Goal: Information Seeking & Learning: Learn about a topic

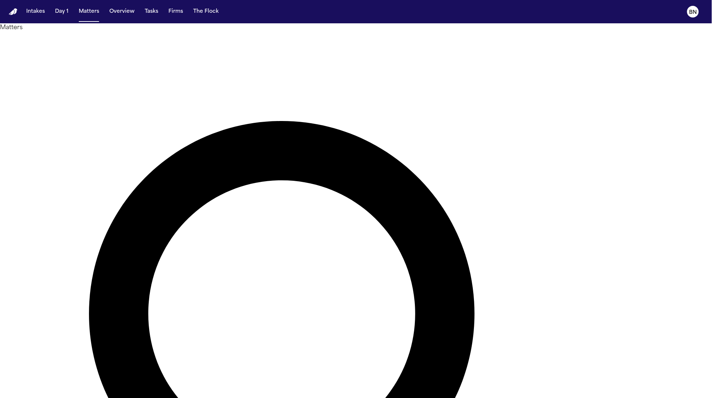
paste input "**********"
type input "**********"
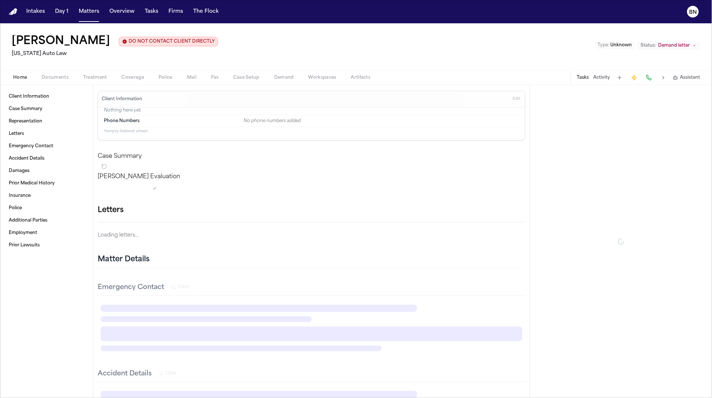
click at [63, 75] on span "Documents" at bounding box center [55, 78] width 27 height 6
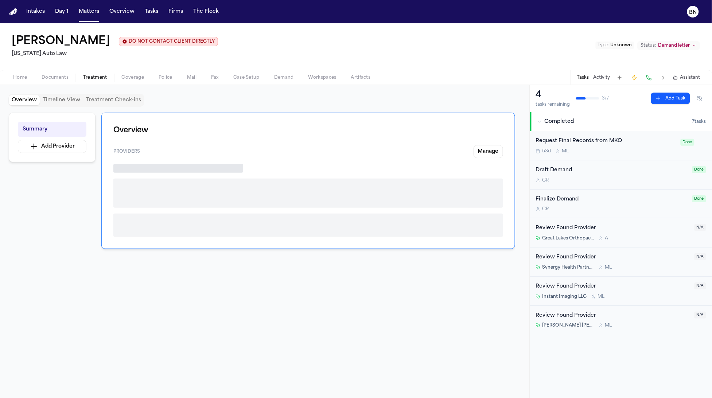
click at [97, 76] on span "Treatment" at bounding box center [95, 78] width 24 height 6
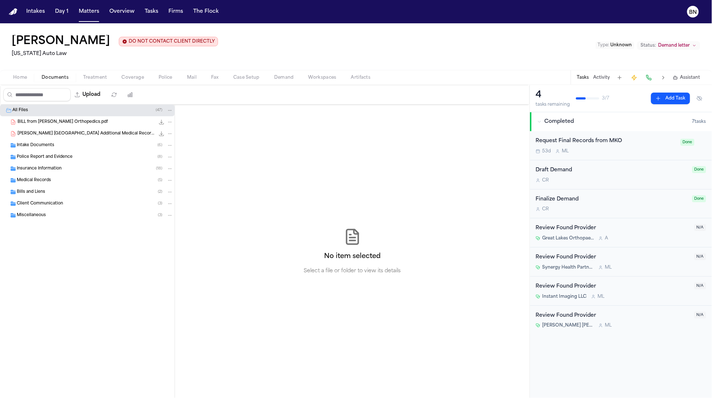
click at [47, 77] on span "Documents" at bounding box center [55, 78] width 27 height 6
click at [592, 141] on div "Request Final Records from MKO" at bounding box center [606, 141] width 140 height 8
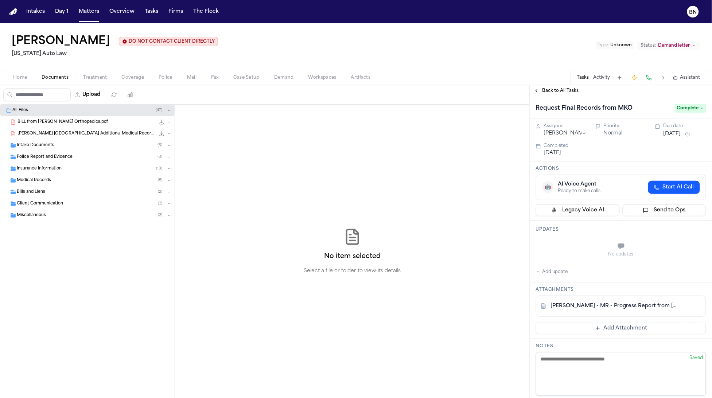
click at [58, 181] on div "Medical Records ( 5 )" at bounding box center [95, 180] width 157 height 7
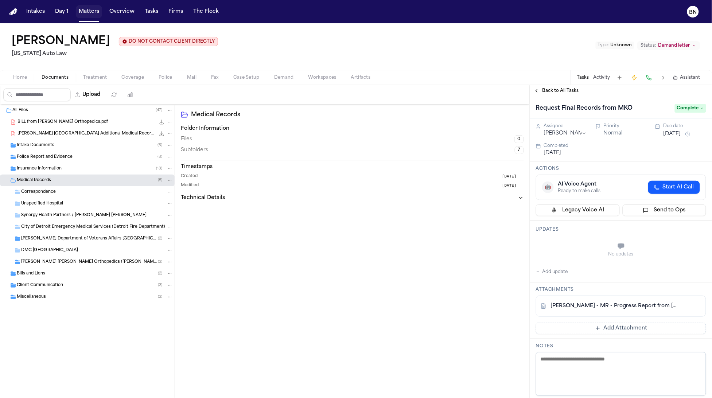
click at [71, 11] on div "Intakes Day 1 Matters Overview Tasks Firms The Flock" at bounding box center [122, 11] width 198 height 13
click at [82, 12] on button "Matters" at bounding box center [89, 11] width 26 height 13
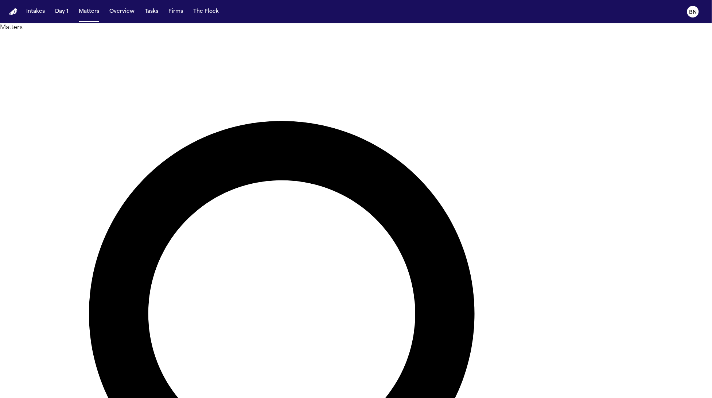
paste input "**"
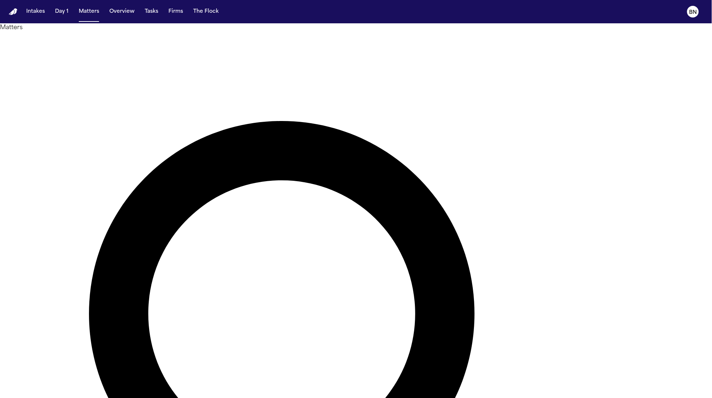
type input "**********"
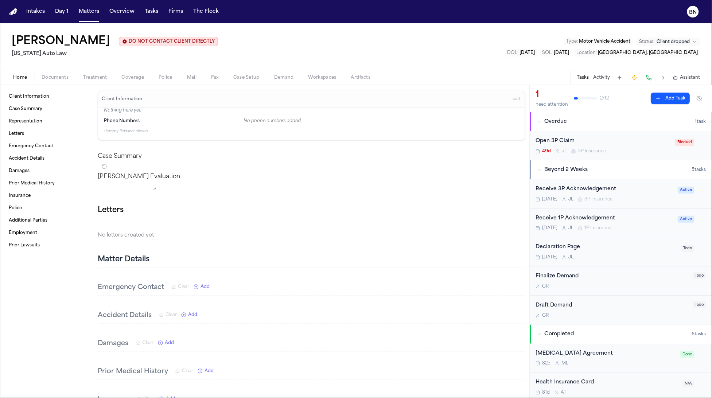
click at [50, 81] on span "button" at bounding box center [55, 81] width 36 height 1
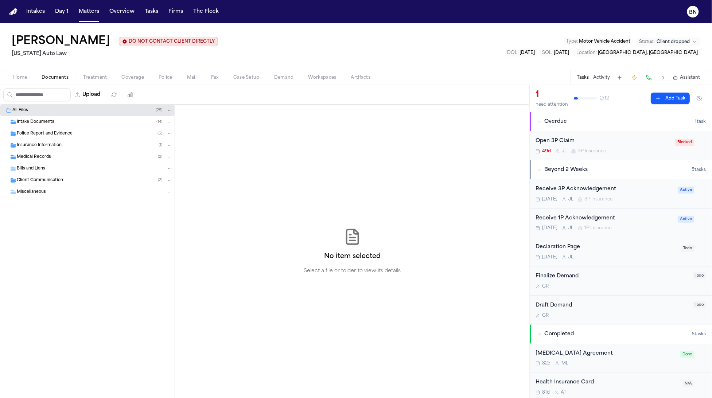
click at [90, 77] on span "Treatment" at bounding box center [95, 78] width 24 height 6
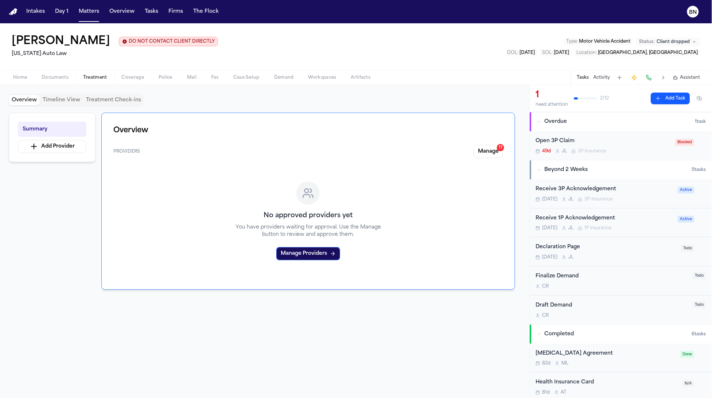
click at [123, 76] on span "Coverage" at bounding box center [133, 78] width 22 height 6
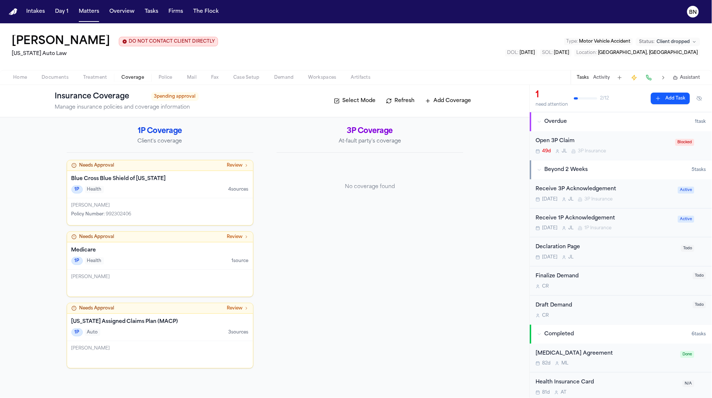
click at [57, 77] on span "Documents" at bounding box center [55, 78] width 27 height 6
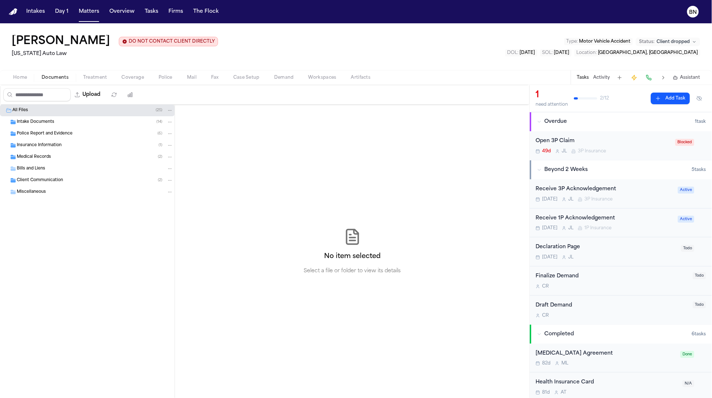
click at [54, 139] on div "Police Report and Evidence ( 6 )" at bounding box center [87, 134] width 175 height 12
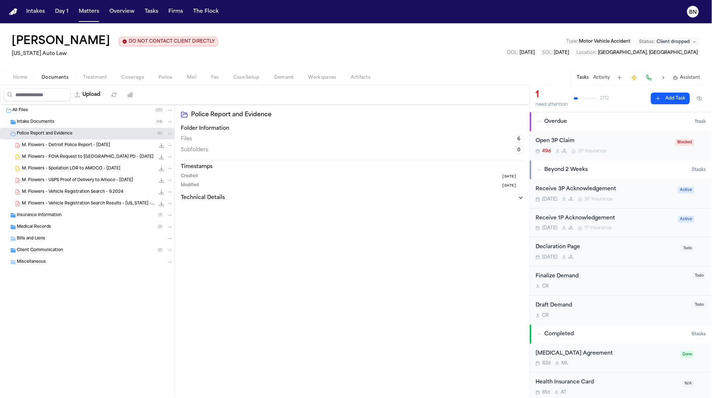
click at [61, 185] on div "M. Flowers - USPS Proof of Delivery to Amoco - 5.27.25 28.4 KB • PDF" at bounding box center [87, 181] width 175 height 12
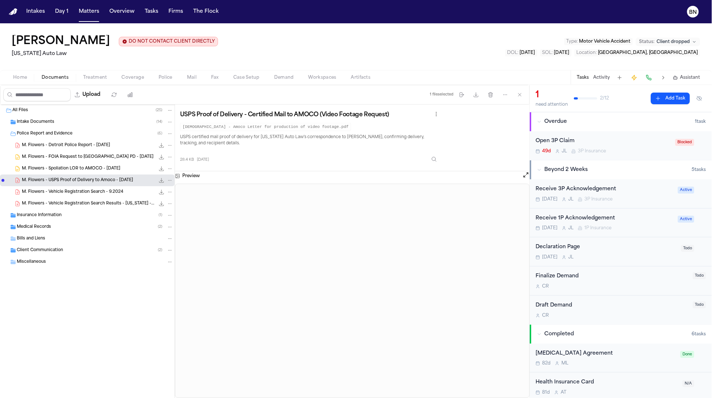
click at [61, 204] on span "M. Flowers - Vehicle Registration Search Results - Michigan - Undated" at bounding box center [88, 204] width 133 height 6
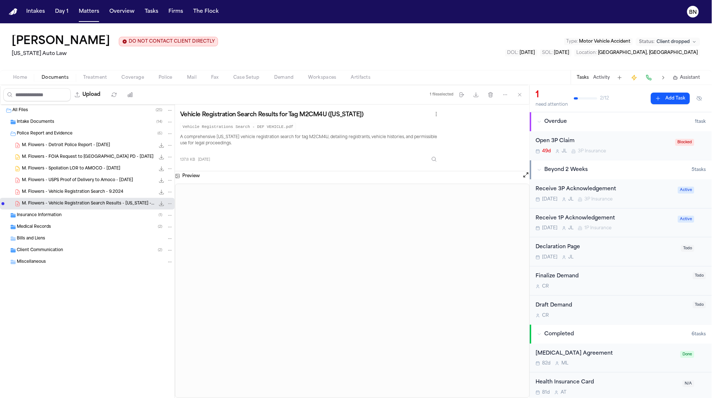
click at [47, 151] on div "M. Flowers - Detroit Police Report - 5.16.25 1.6 MB • PDF" at bounding box center [87, 146] width 175 height 12
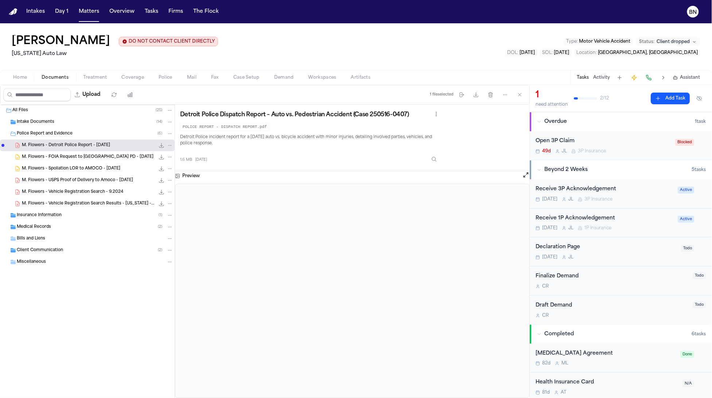
click at [40, 120] on div "Intake Documents ( 14 )" at bounding box center [95, 122] width 157 height 7
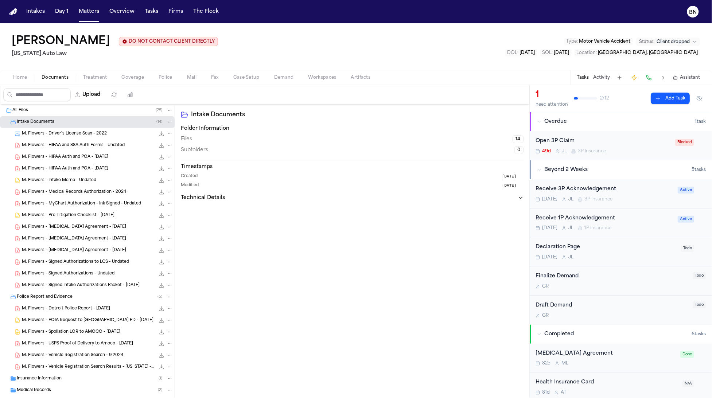
click at [39, 134] on span "M. Flowers - Driver's License Scan - 2022" at bounding box center [64, 134] width 85 height 6
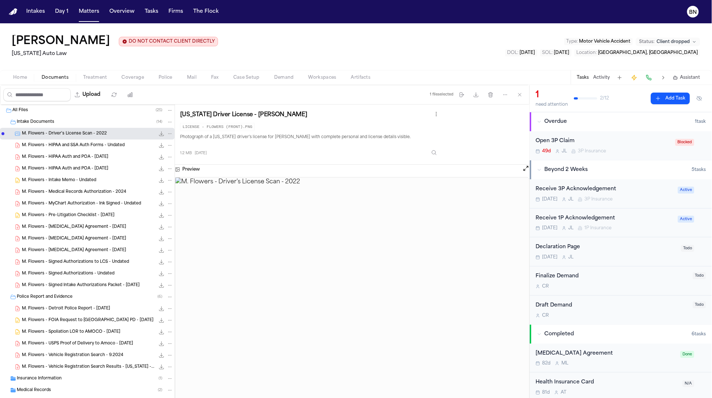
click at [61, 171] on span "M. Flowers - HIPAA Auth and POA - 5.17.25" at bounding box center [65, 169] width 86 height 6
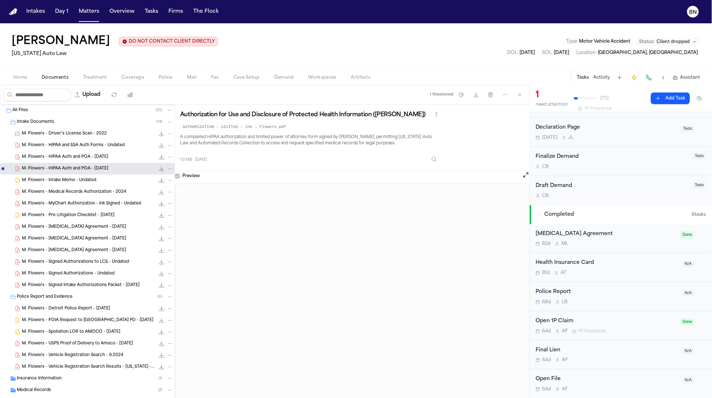
scroll to position [50, 0]
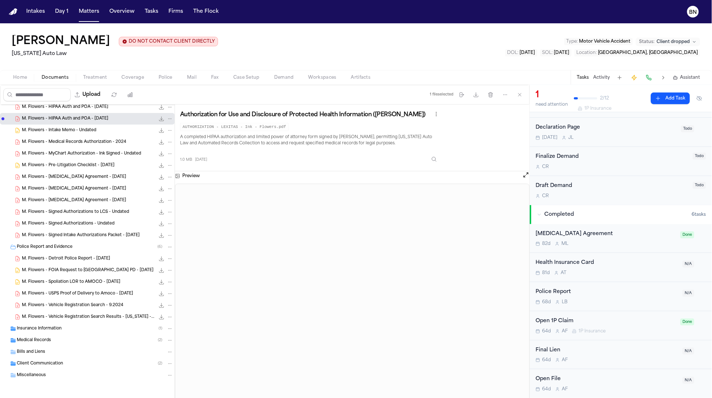
click at [44, 336] on div "Medical Records ( 2 )" at bounding box center [87, 341] width 175 height 12
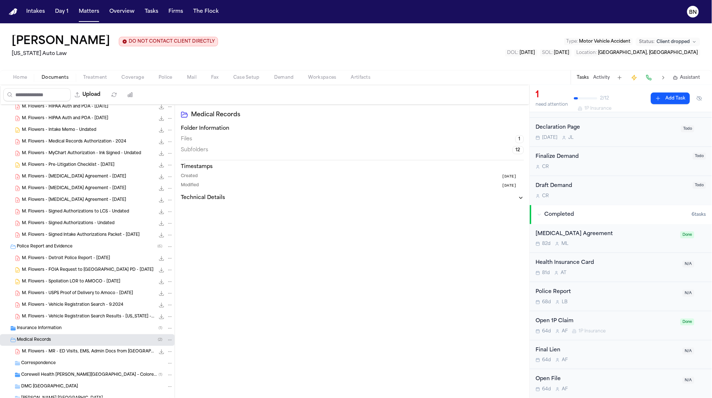
scroll to position [115, 0]
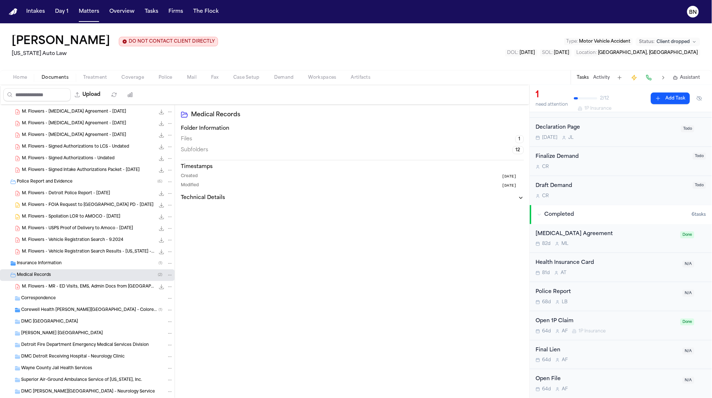
click at [60, 311] on span "Corewell Health William Beaumont University Hospital – Colorectal Staff Clinic" at bounding box center [90, 311] width 138 height 6
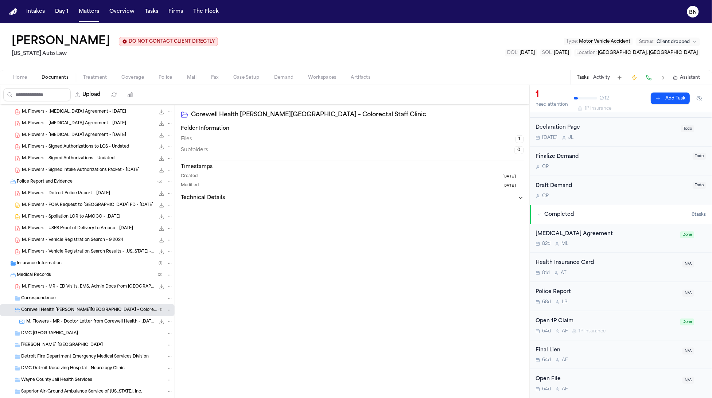
click at [53, 274] on div "Medical Records ( 2 )" at bounding box center [95, 275] width 157 height 7
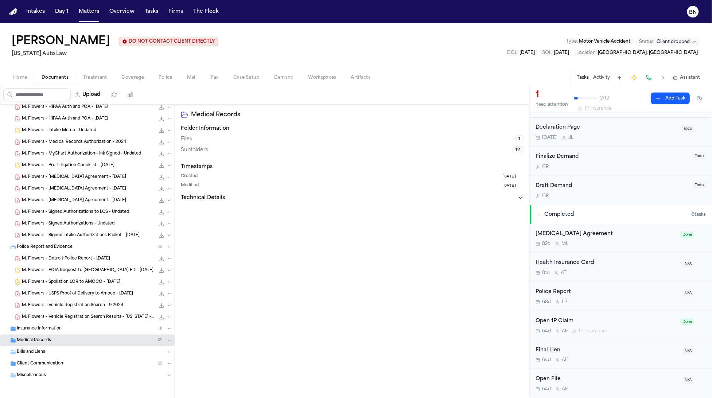
click at [52, 266] on div "M. Flowers - FOIA Request to Detroit PD - 5.21.25 55.5 KB • DOCX" at bounding box center [87, 271] width 175 height 12
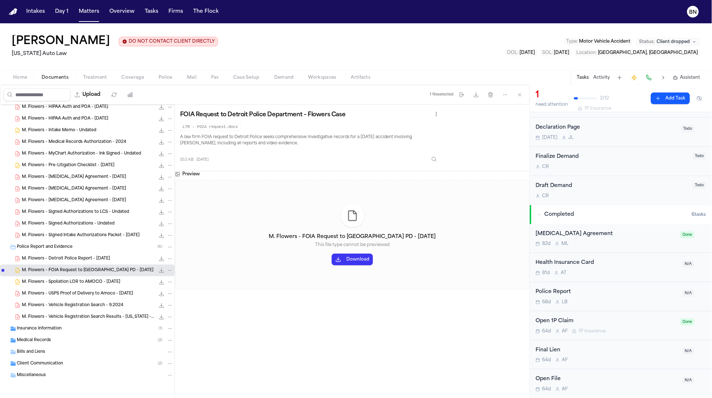
click at [54, 328] on span "Insurance Information" at bounding box center [39, 329] width 45 height 6
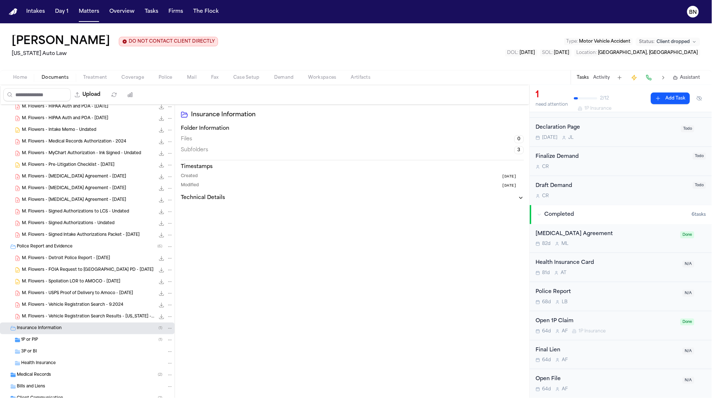
scroll to position [85, 0]
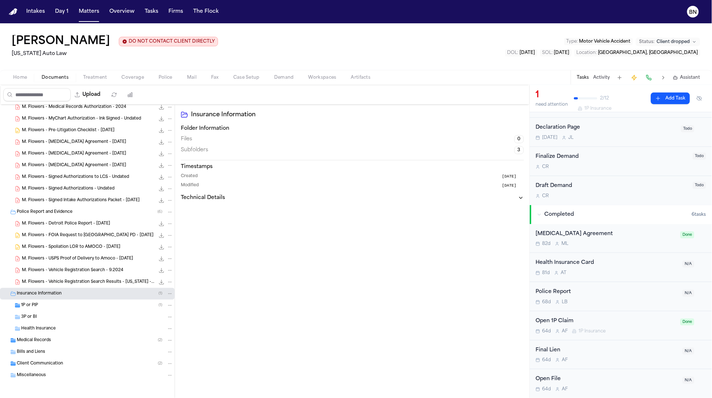
click at [55, 308] on div "1P or PIP ( 1 )" at bounding box center [97, 305] width 152 height 7
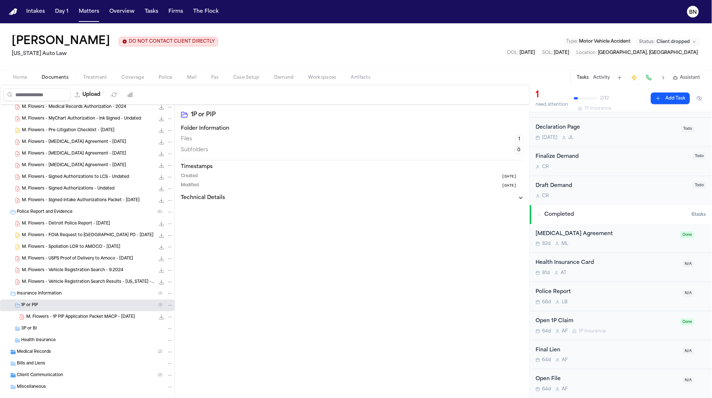
click at [56, 318] on span "M. Flowers - 1P PIP Application Packet MACP - 6.2.25" at bounding box center [80, 317] width 109 height 6
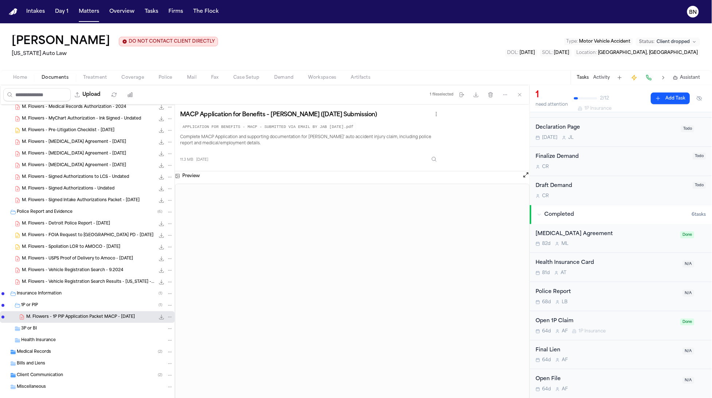
scroll to position [0, 0]
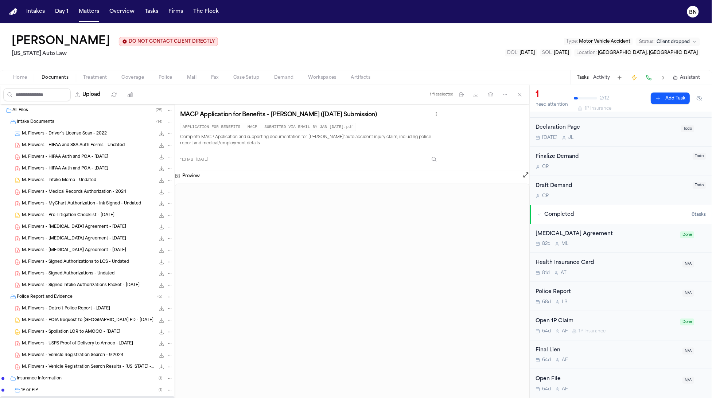
click at [85, 284] on span "M. Flowers - Signed Intake Authorizations Packet - 5.17.25" at bounding box center [81, 286] width 118 height 6
click at [85, 277] on span "M. Flowers - Signed Authorizations - Undated" at bounding box center [68, 274] width 93 height 6
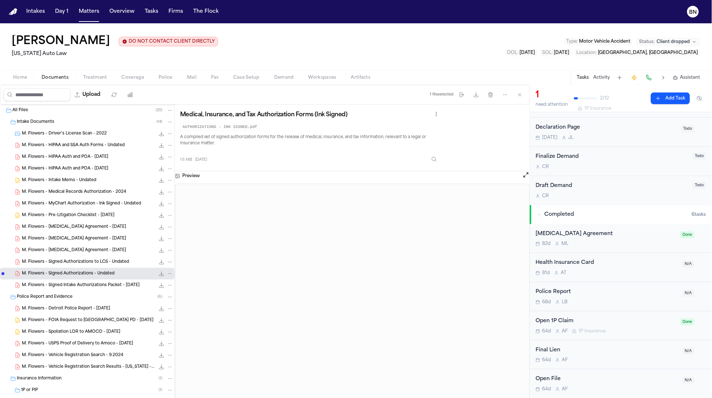
click at [70, 251] on span "M. Flowers - Retainer Agreement - 8.19.25" at bounding box center [74, 251] width 104 height 6
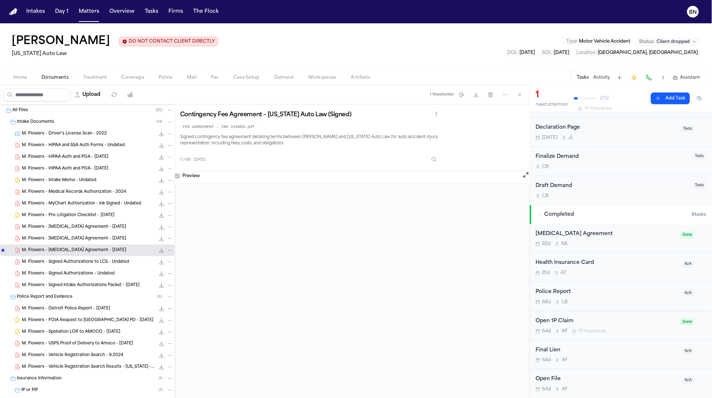
click at [67, 216] on span "M. Flowers - Pre-Litigation Checklist - 5.21.25" at bounding box center [68, 216] width 93 height 6
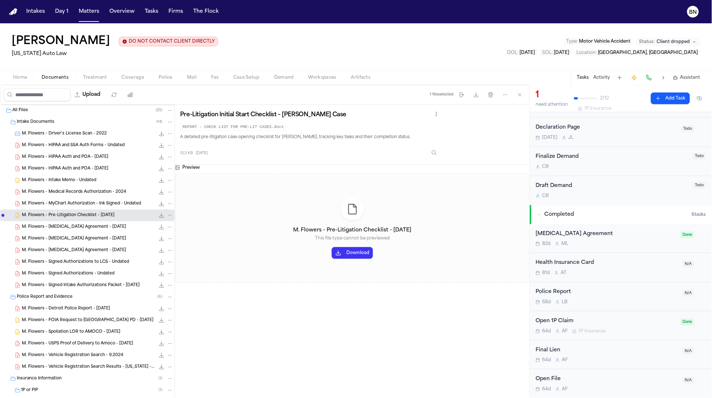
click at [60, 174] on div "M. Flowers - HIPAA Auth and POA - 5.17.25 1.0 MB • PDF" at bounding box center [87, 169] width 175 height 12
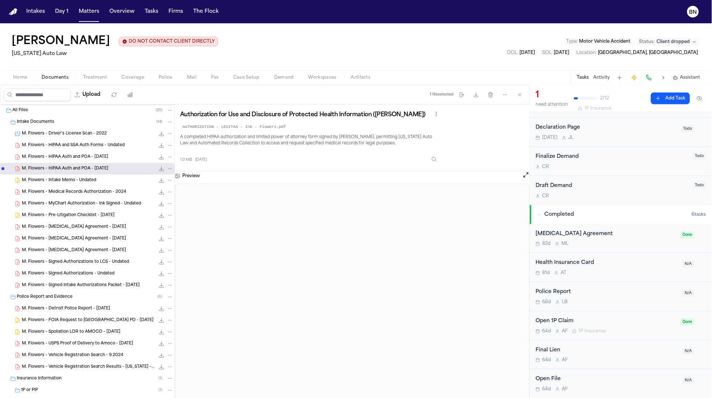
click at [61, 180] on span "M. Flowers - Intake Memo - Undated" at bounding box center [59, 181] width 74 height 6
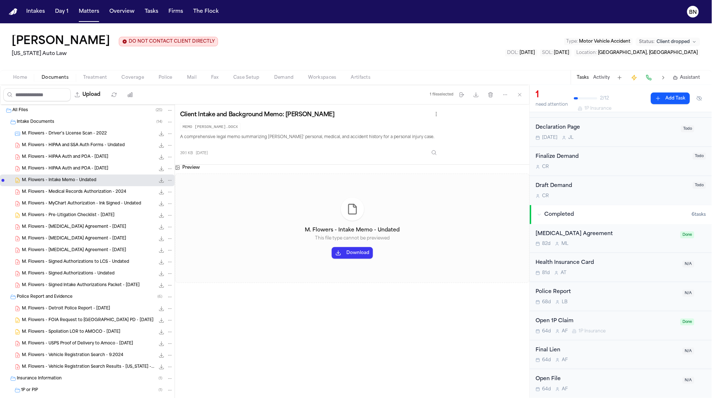
click at [61, 164] on div "M. Flowers - HIPAA Auth and POA - 5.17.25 1.0 MB • PDF" at bounding box center [87, 169] width 175 height 12
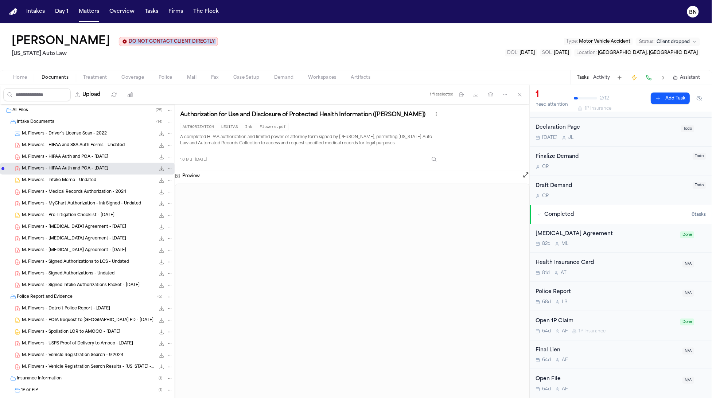
drag, startPoint x: 354, startPoint y: 42, endPoint x: 343, endPoint y: 2, distance: 41.7
click at [351, 34] on div "Marcus Flowers DO NOT CONTACT CLIENT DIRECTLY DO NOT CONTACT Michigan Auto Law …" at bounding box center [356, 46] width 712 height 47
click at [86, 15] on button "Matters" at bounding box center [89, 11] width 26 height 13
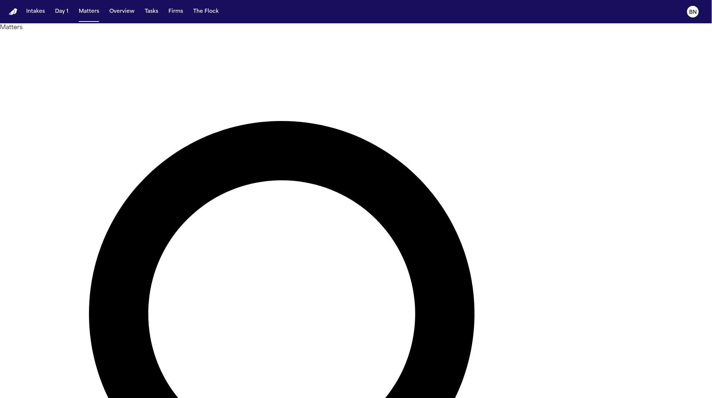
paste input "text"
type input "**********"
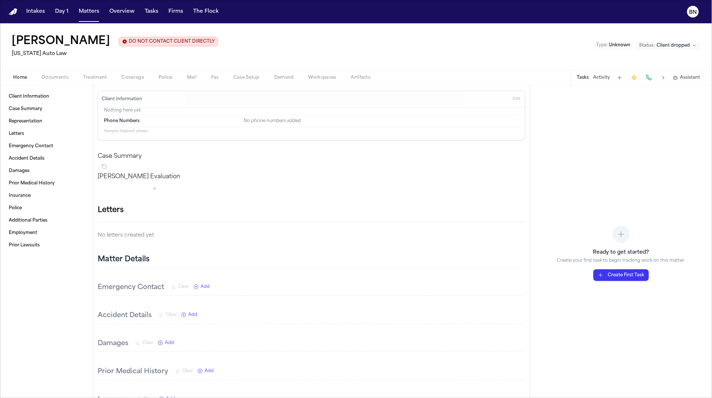
click at [601, 77] on button "Activity" at bounding box center [602, 78] width 17 height 6
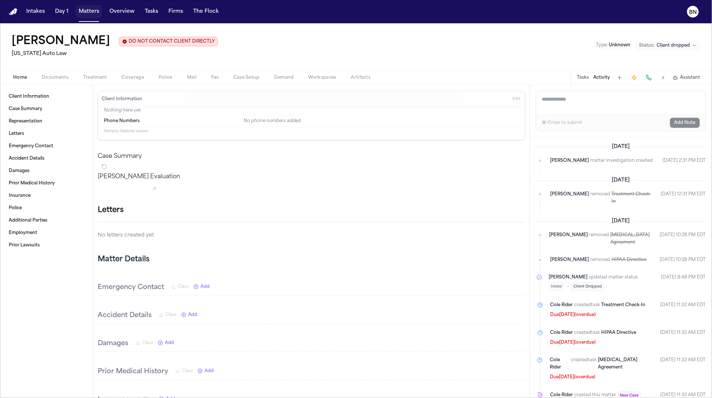
click at [80, 9] on button "Matters" at bounding box center [89, 11] width 26 height 13
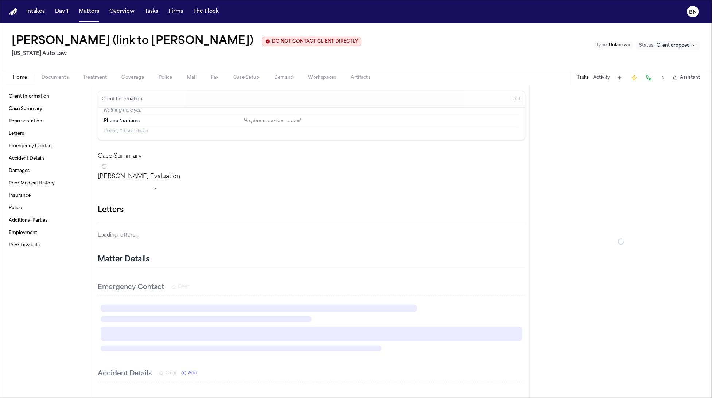
click at [606, 77] on button "Activity" at bounding box center [602, 78] width 17 height 6
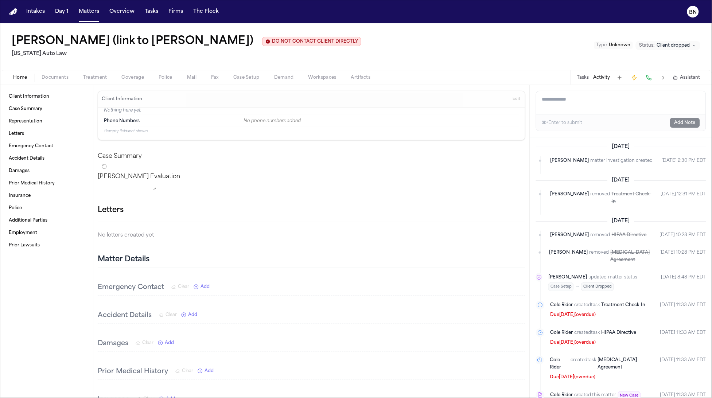
click at [62, 81] on span "Documents" at bounding box center [55, 78] width 27 height 6
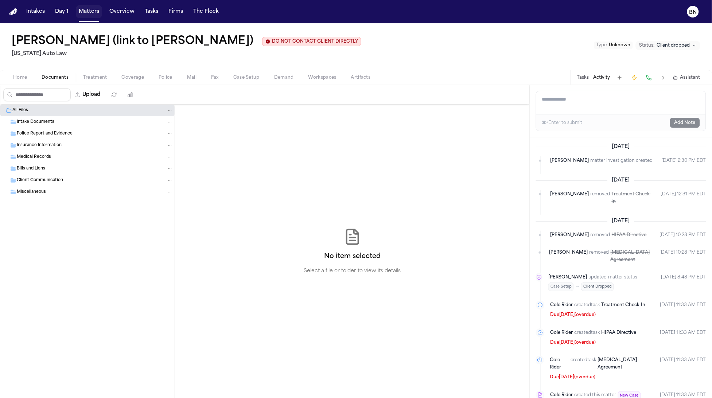
click at [90, 13] on button "Matters" at bounding box center [89, 11] width 26 height 13
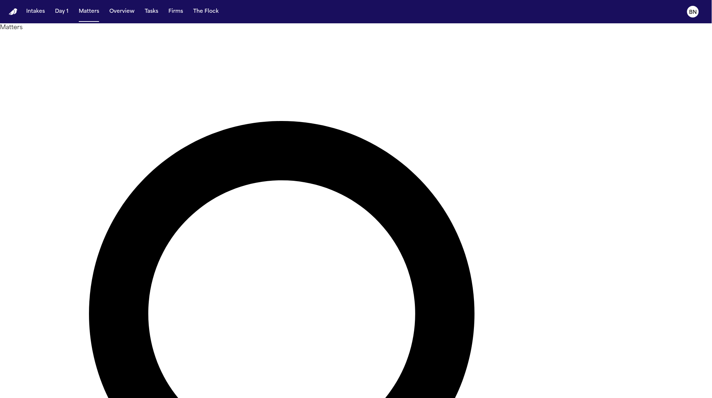
paste input "text"
type input "**********"
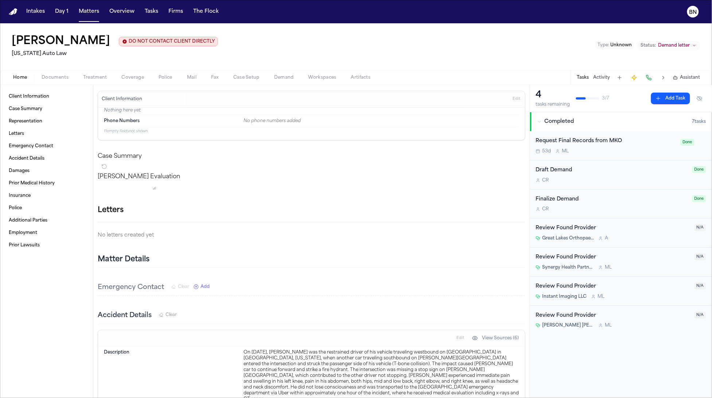
click at [599, 84] on div "Tasks Activity Assistant" at bounding box center [639, 77] width 136 height 14
click at [600, 80] on div "Tasks Activity Assistant" at bounding box center [639, 77] width 136 height 14
click at [603, 77] on button "Activity" at bounding box center [602, 78] width 17 height 6
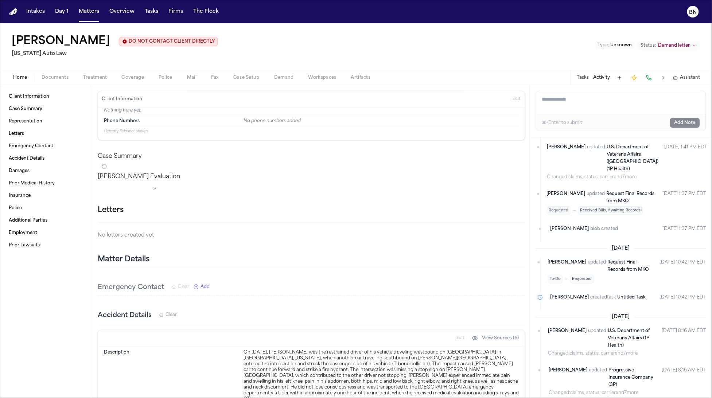
scroll to position [784, 0]
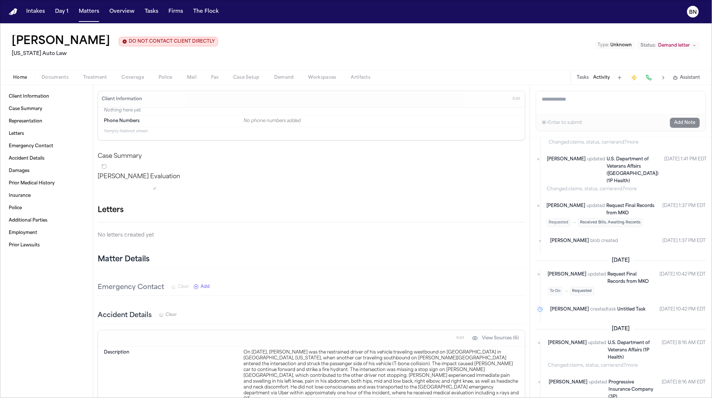
click at [83, 14] on button "Matters" at bounding box center [89, 11] width 26 height 13
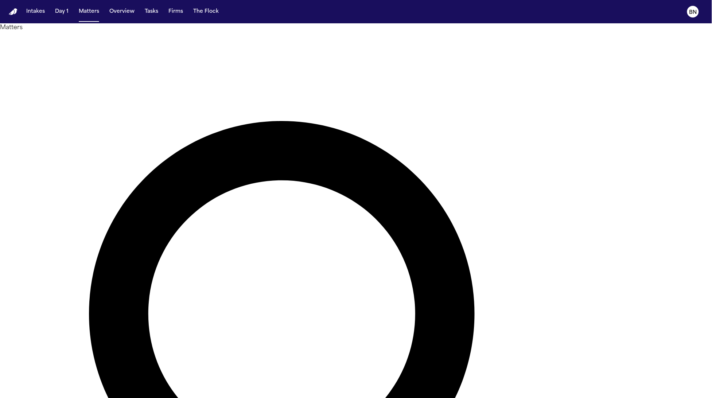
paste input "***"
type input "**********"
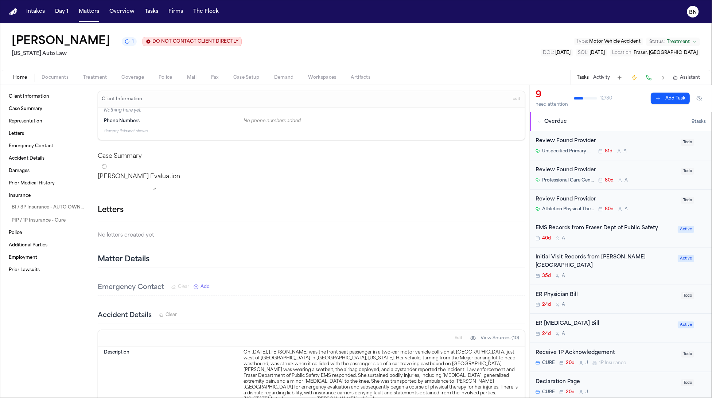
click at [605, 79] on button "Activity" at bounding box center [602, 78] width 17 height 6
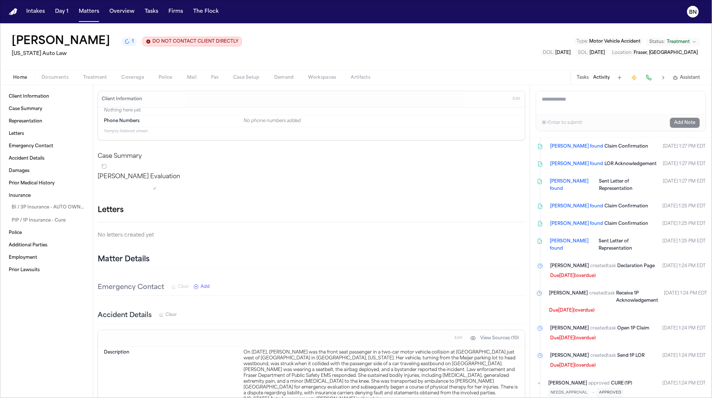
scroll to position [1227, 0]
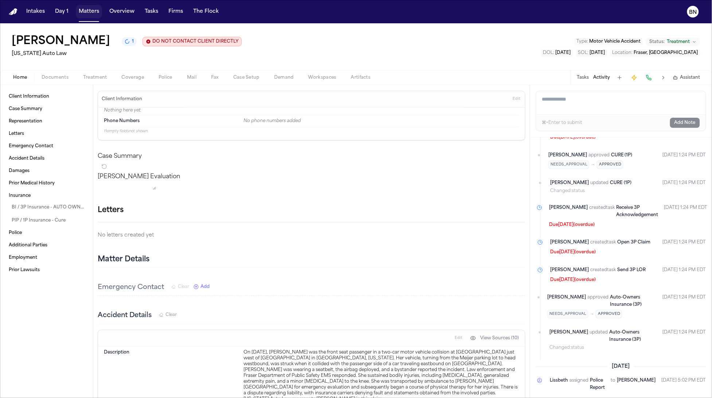
click at [96, 10] on button "Matters" at bounding box center [89, 11] width 26 height 13
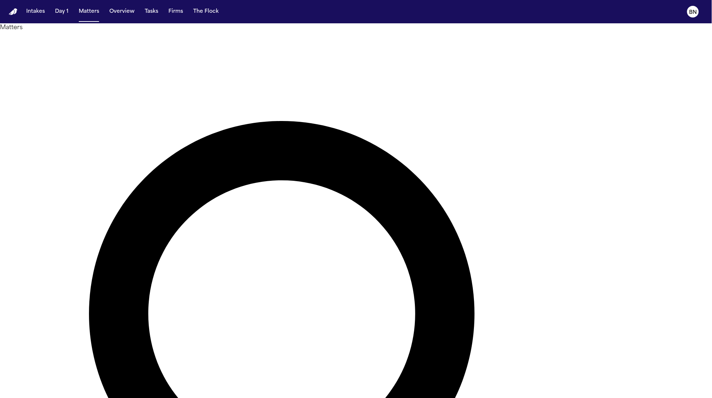
paste input "text"
type input "**********"
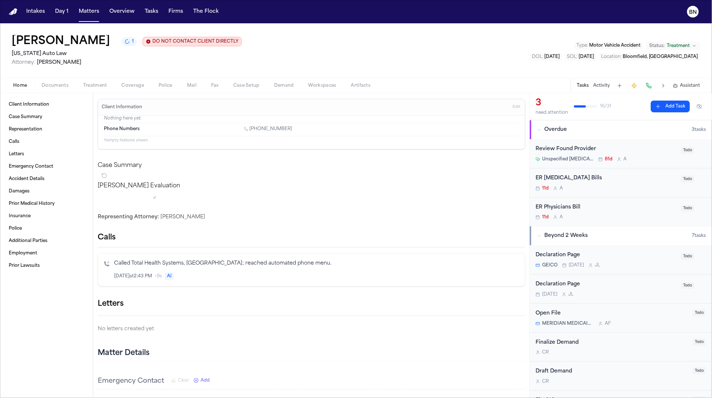
click at [599, 87] on button "Activity" at bounding box center [602, 86] width 17 height 6
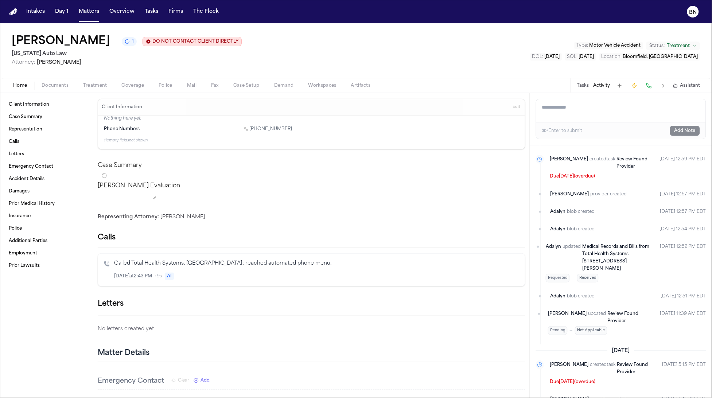
scroll to position [273, 0]
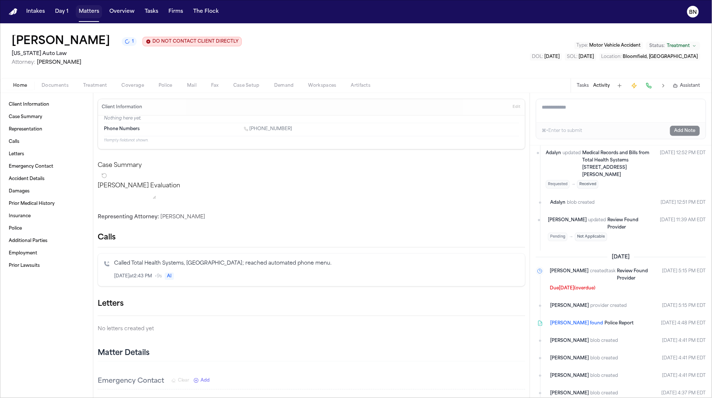
click at [82, 13] on button "Matters" at bounding box center [89, 11] width 26 height 13
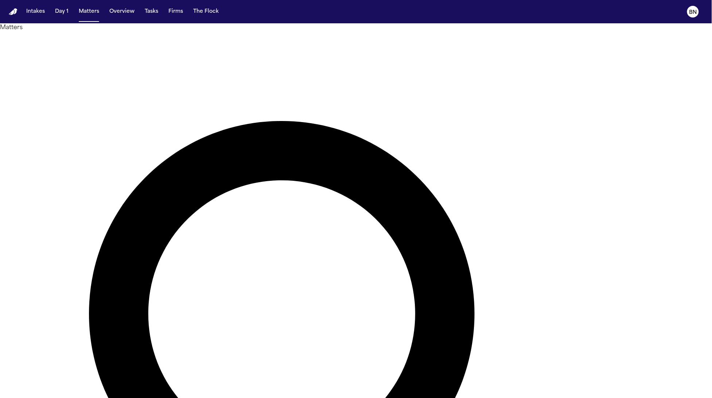
paste input "text"
type input "**********"
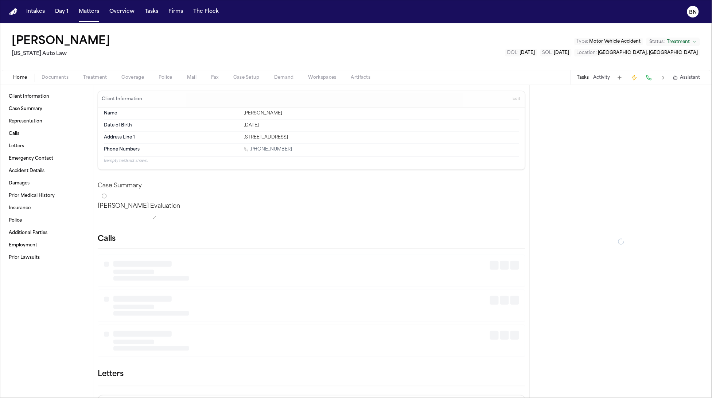
click at [608, 77] on button "Activity" at bounding box center [602, 78] width 17 height 6
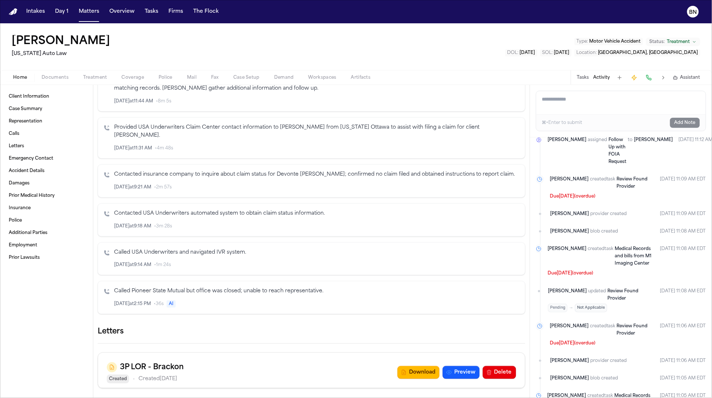
scroll to position [1148, 0]
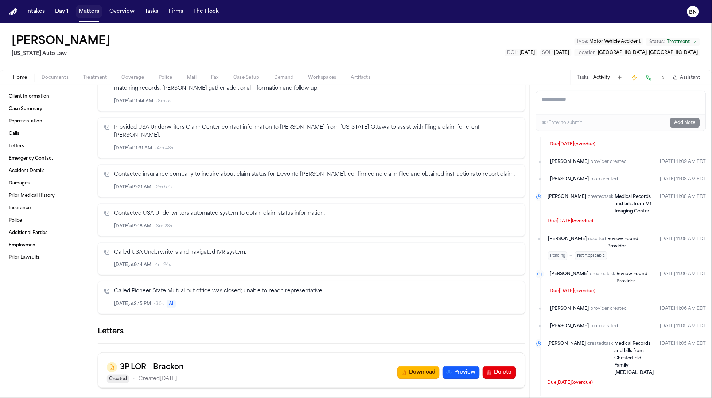
click at [85, 15] on button "Matters" at bounding box center [89, 11] width 26 height 13
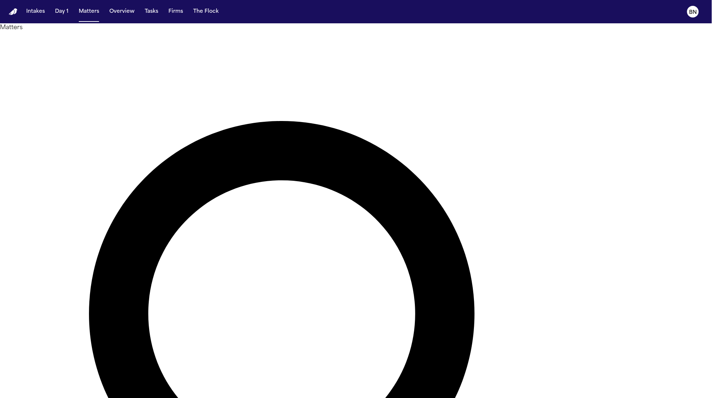
paste input "***"
type input "**********"
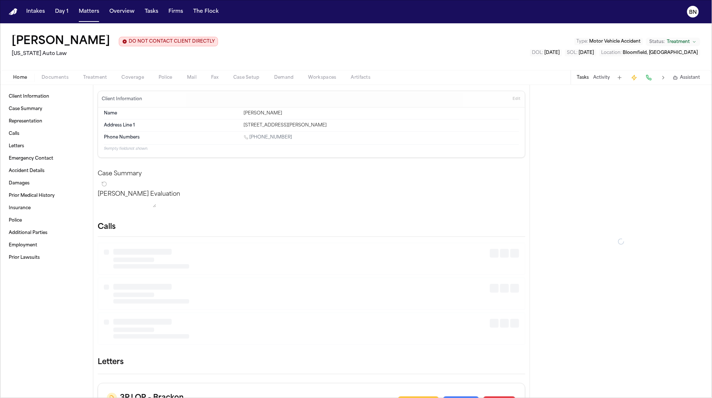
click at [606, 77] on button "Activity" at bounding box center [602, 78] width 17 height 6
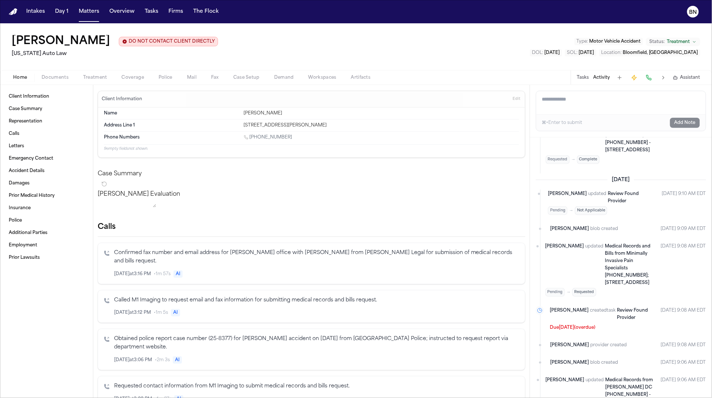
scroll to position [1038, 0]
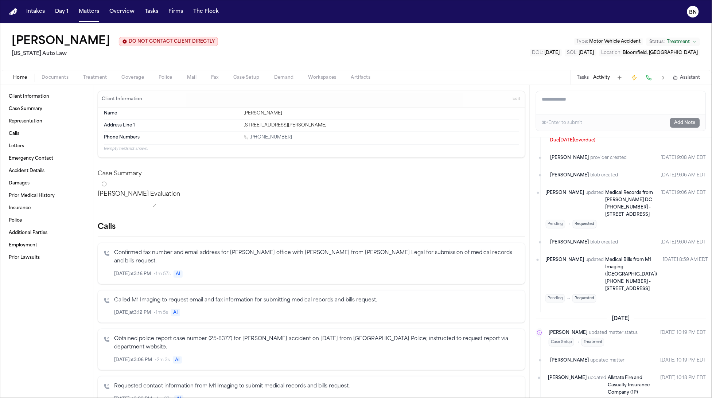
click at [90, 14] on button "Matters" at bounding box center [89, 11] width 26 height 13
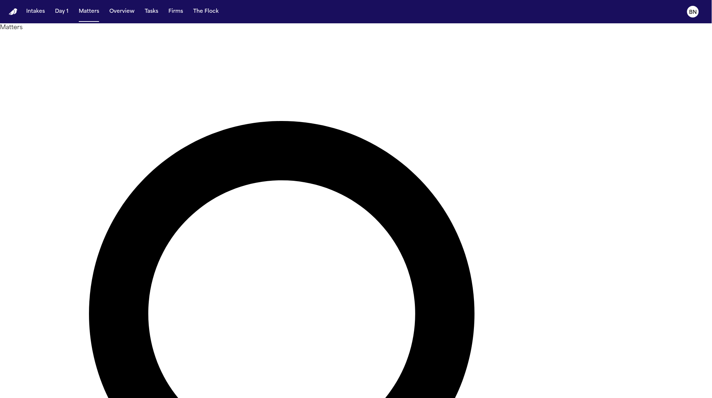
paste input "text"
type input "**********"
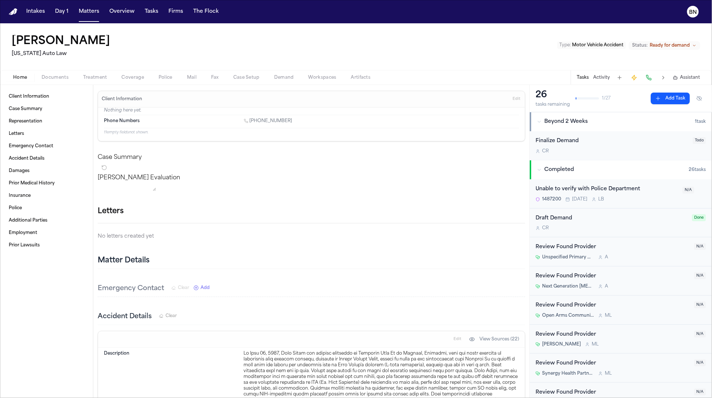
click at [603, 78] on button "Activity" at bounding box center [602, 78] width 17 height 6
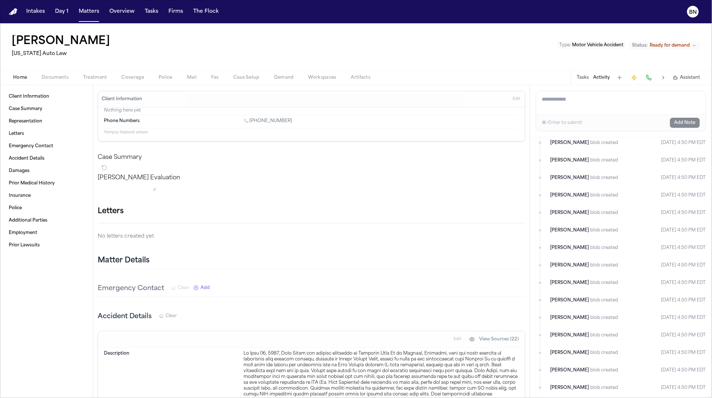
scroll to position [112, 0]
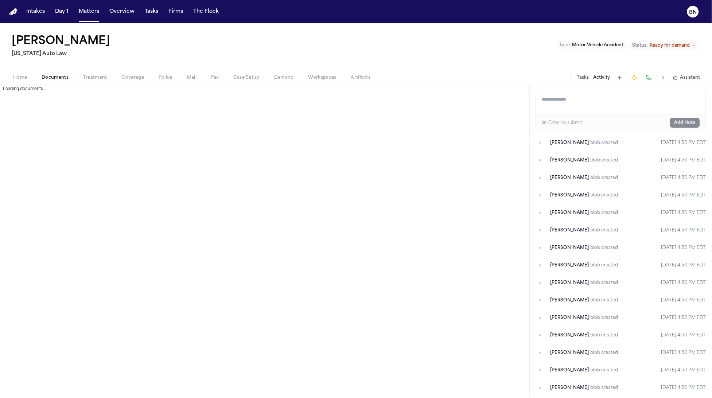
click at [55, 81] on button "Documents" at bounding box center [55, 77] width 42 height 9
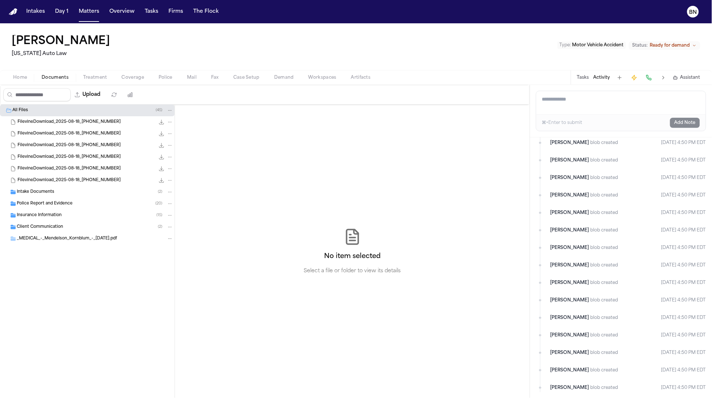
click at [37, 193] on span "Intake Documents" at bounding box center [36, 192] width 38 height 6
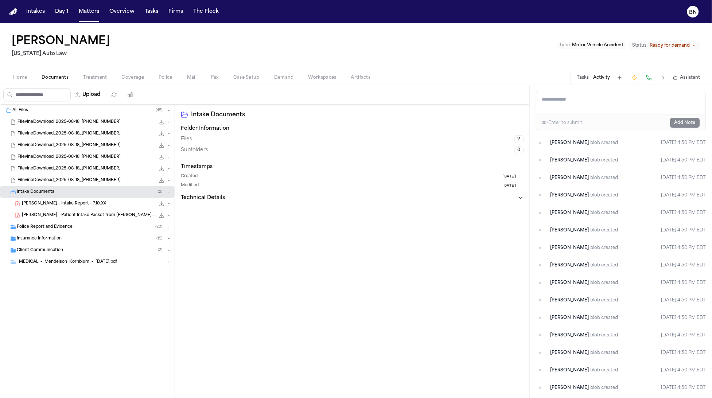
click at [63, 209] on div "M. Smith - Intake Report - 7.10.XX 132.6 KB • PDF" at bounding box center [87, 204] width 175 height 12
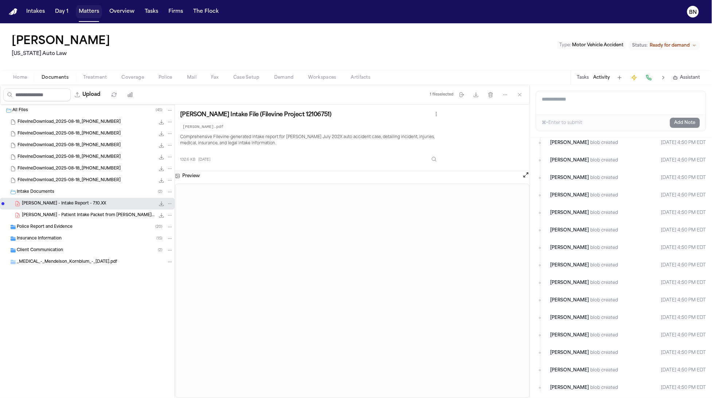
click at [76, 12] on button "Matters" at bounding box center [89, 11] width 26 height 13
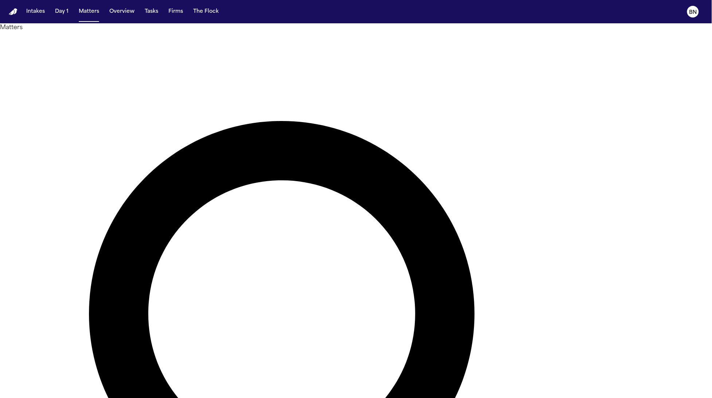
paste input "******"
type input "**********"
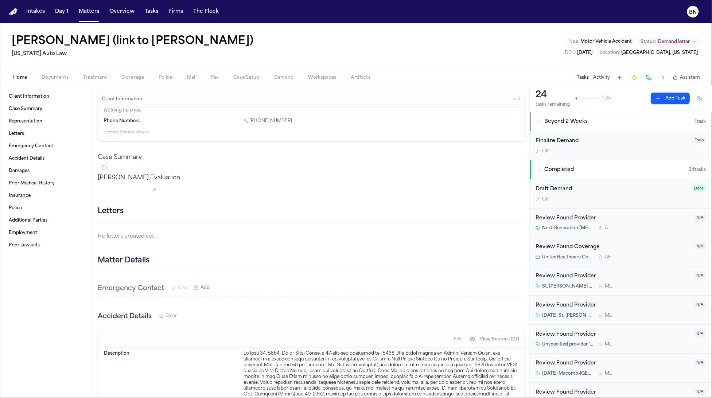
click at [600, 77] on button "Activity" at bounding box center [602, 78] width 17 height 6
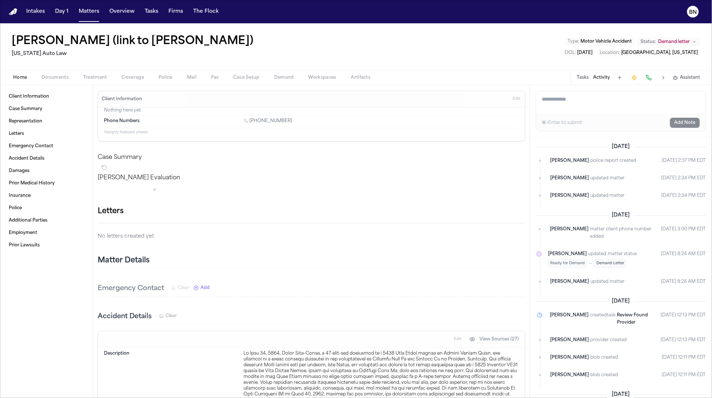
click at [177, 46] on h1 "[PERSON_NAME] (link to [PERSON_NAME])" at bounding box center [133, 41] width 242 height 13
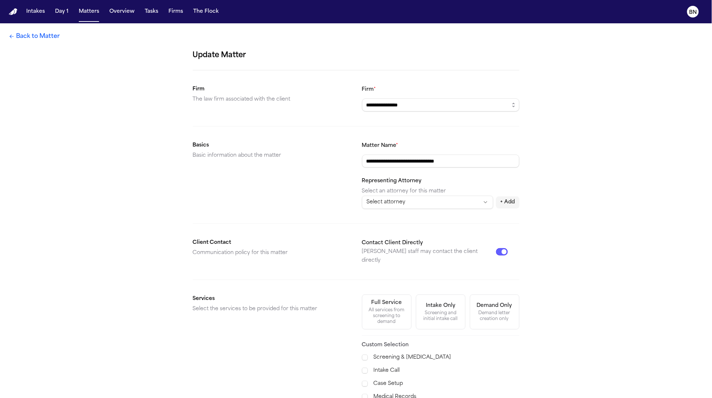
click at [20, 36] on link "Back to Matter" at bounding box center [34, 36] width 51 height 9
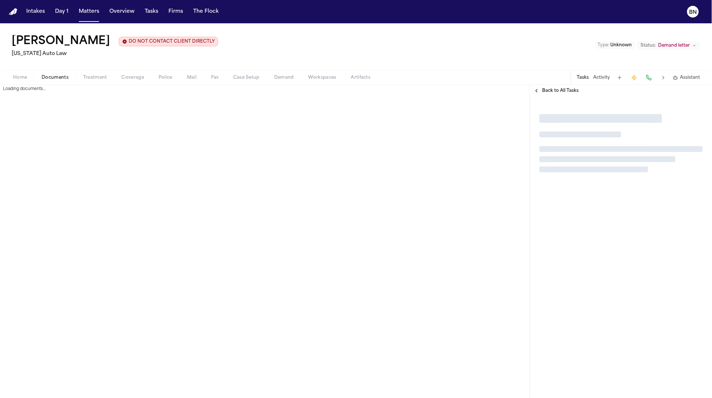
click at [83, 15] on button "Matters" at bounding box center [89, 11] width 26 height 13
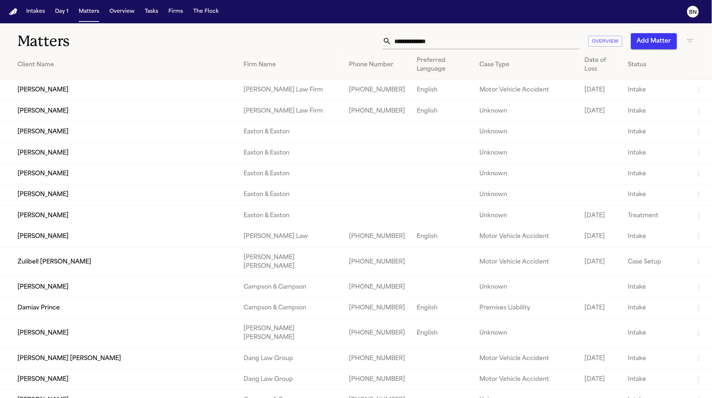
click at [446, 43] on input "text" at bounding box center [486, 41] width 188 height 16
paste input "**********"
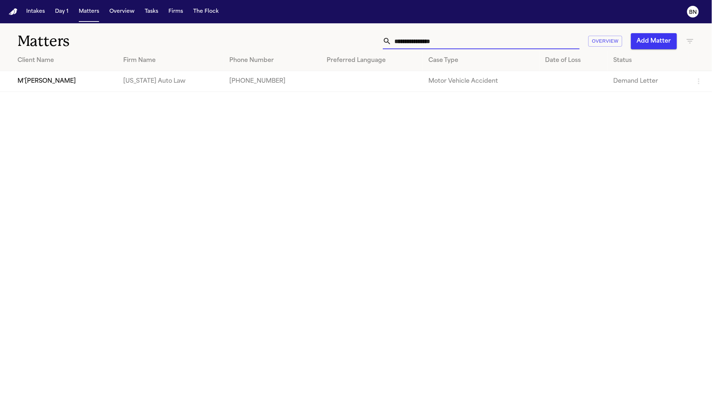
type input "**********"
click at [99, 87] on td "M’[PERSON_NAME]" at bounding box center [58, 81] width 117 height 21
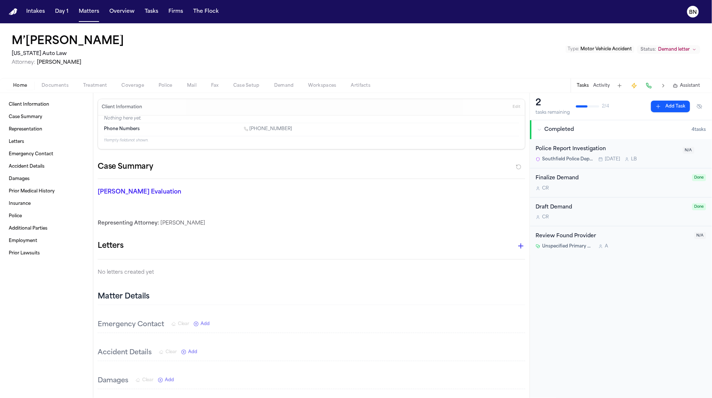
click at [51, 87] on span "Documents" at bounding box center [55, 86] width 27 height 6
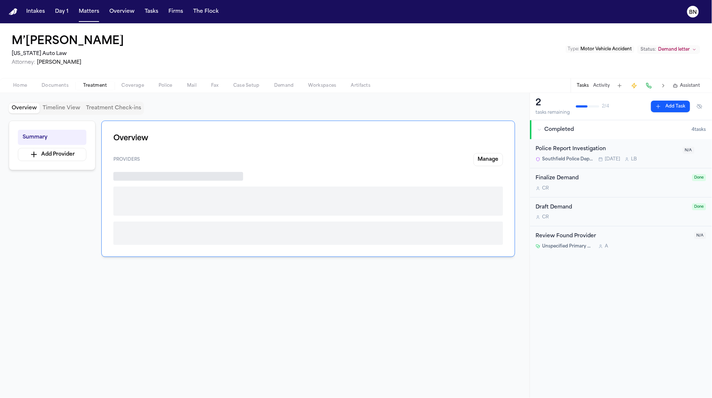
click at [96, 88] on span "Treatment" at bounding box center [95, 86] width 24 height 6
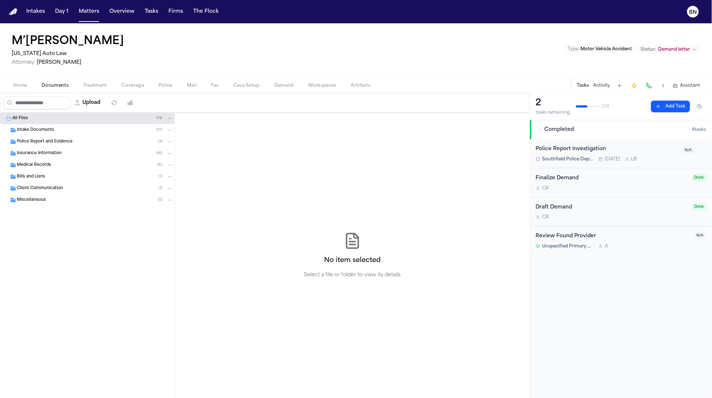
click at [58, 86] on span "Documents" at bounding box center [55, 86] width 27 height 6
click at [70, 168] on div "Medical Records ( 6 )" at bounding box center [95, 165] width 157 height 7
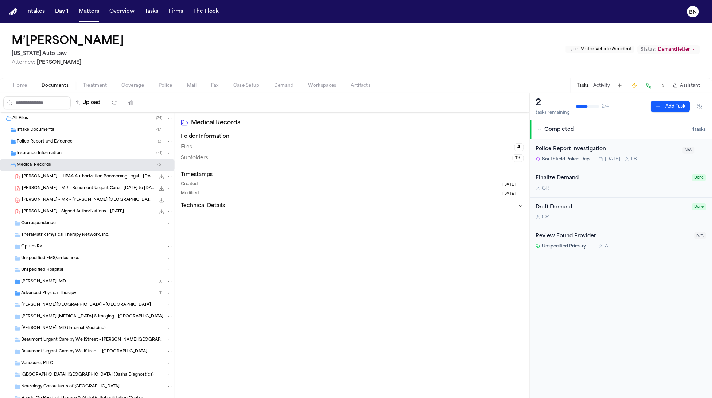
scroll to position [11, 0]
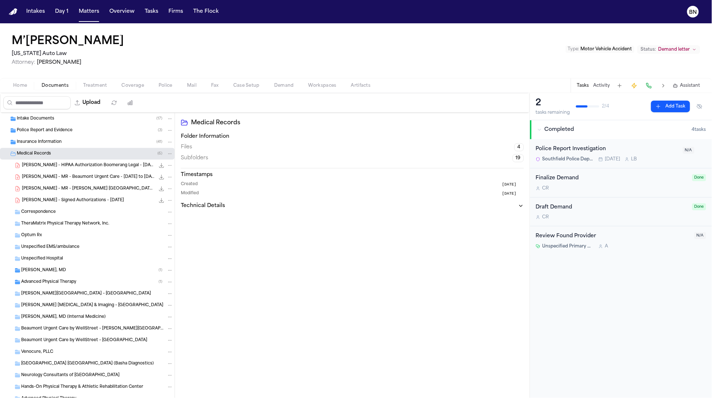
click at [82, 195] on div "M. Lansana - Signed Authorizations - 9.23.24 1.5 MB • PDF" at bounding box center [87, 201] width 175 height 12
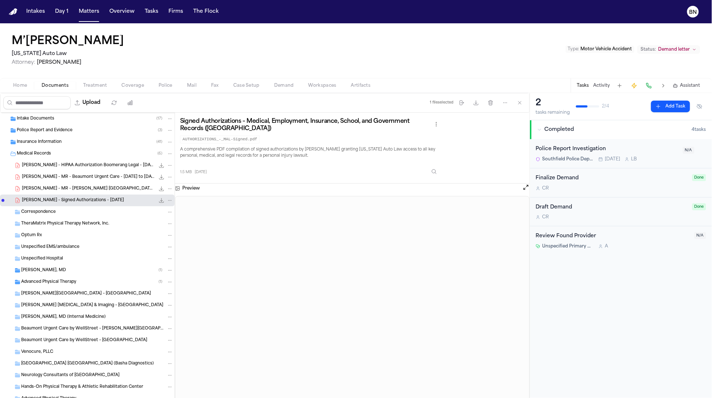
click at [81, 192] on span "M. Lansana - MR - Henry Ford Bloomfield Township - 1.28.15 to 1.28.25" at bounding box center [88, 189] width 133 height 6
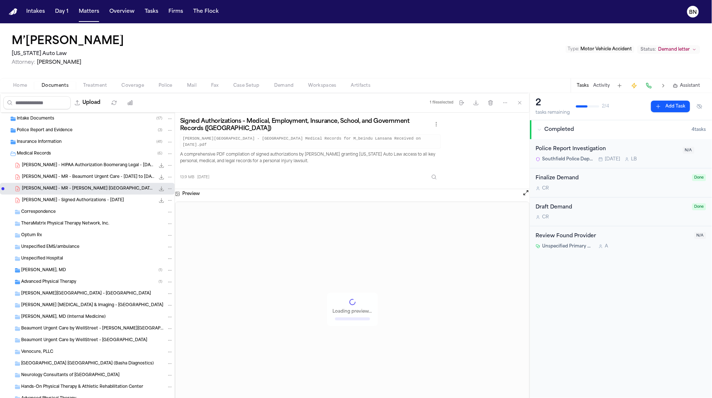
click at [80, 185] on div "M. Lansana - MR - Henry Ford Bloomfield Township - 1.28.15 to 1.28.25 13.9 MB •…" at bounding box center [87, 189] width 175 height 12
click at [177, 13] on button "Firms" at bounding box center [176, 11] width 20 height 13
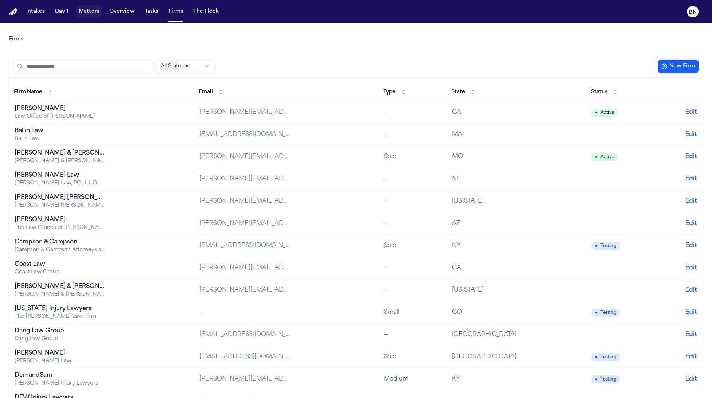
click at [91, 8] on button "Matters" at bounding box center [89, 11] width 26 height 13
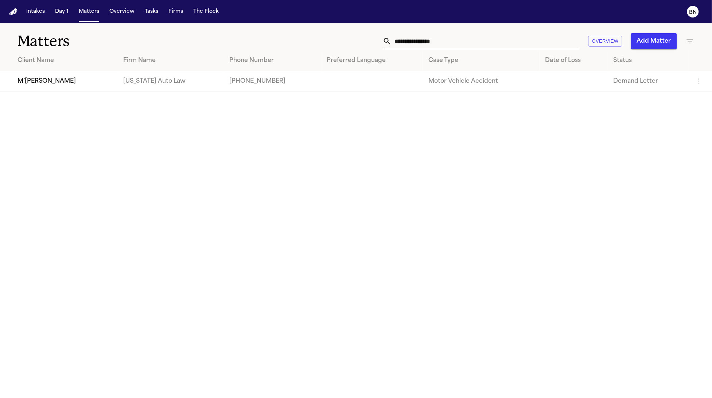
click at [437, 43] on input "**********" at bounding box center [486, 41] width 188 height 16
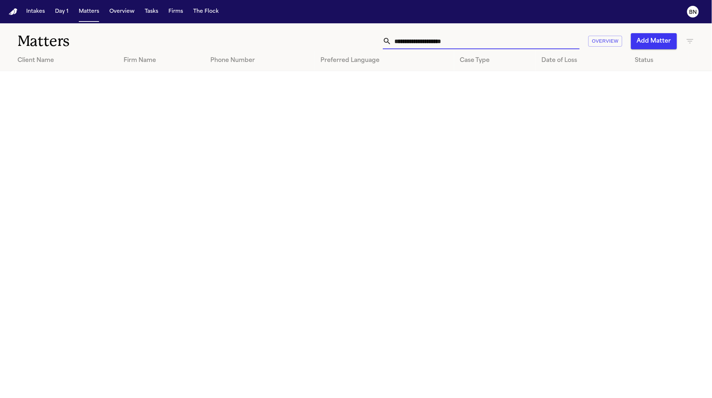
type input "**********"
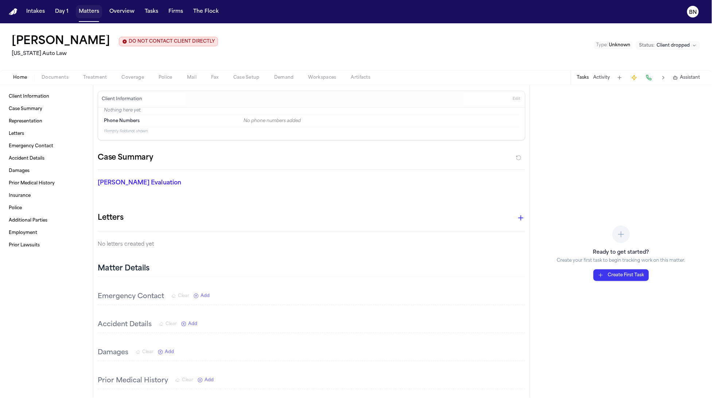
click at [85, 14] on button "Matters" at bounding box center [89, 11] width 26 height 13
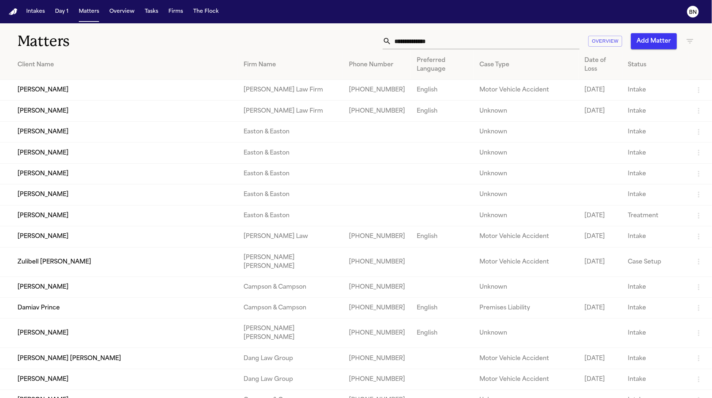
click at [444, 39] on input "text" at bounding box center [486, 41] width 188 height 16
paste input "**********"
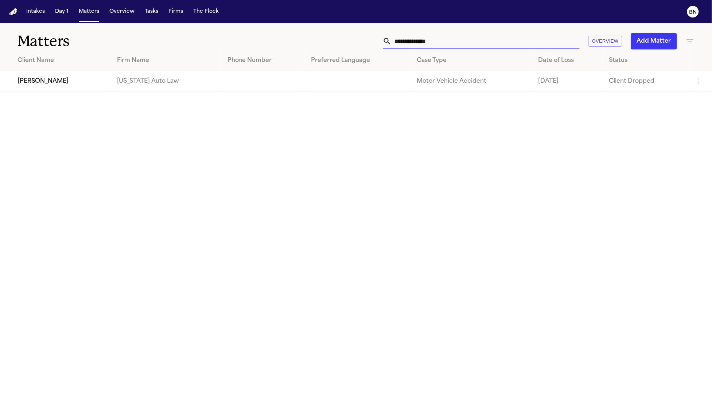
type input "**********"
click at [88, 85] on td "[PERSON_NAME]" at bounding box center [55, 81] width 111 height 21
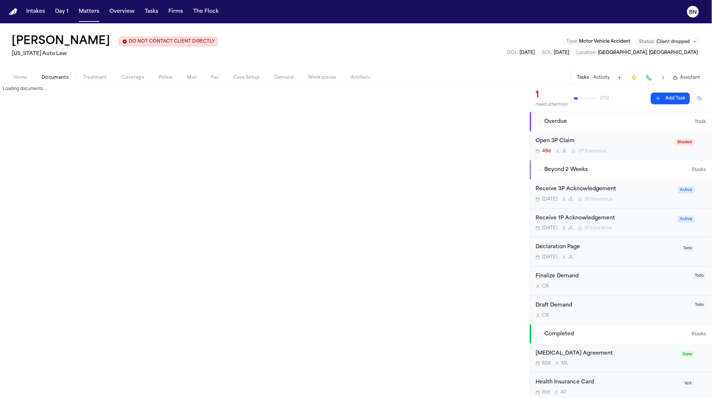
click at [62, 77] on span "Documents" at bounding box center [55, 78] width 27 height 6
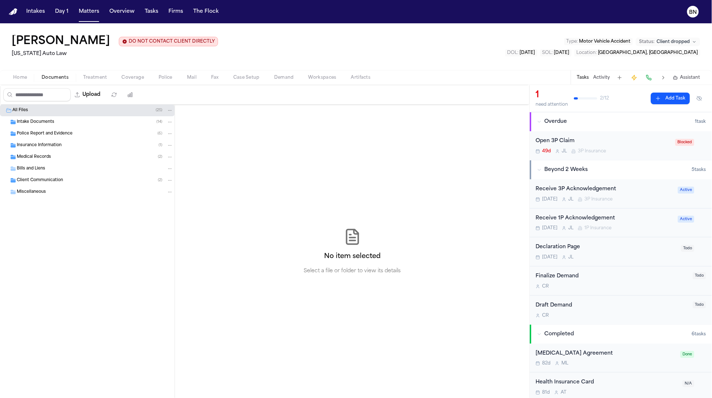
click at [602, 79] on button "Activity" at bounding box center [602, 78] width 17 height 6
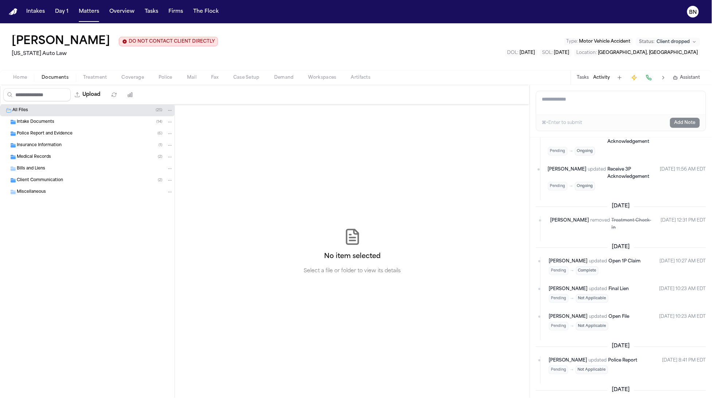
scroll to position [438, 0]
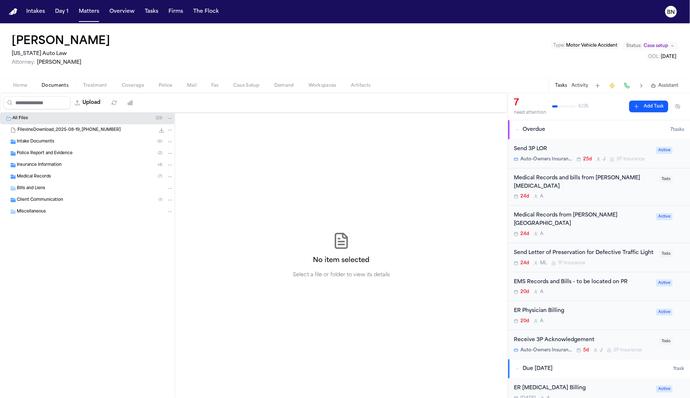
click at [160, 84] on span "Police" at bounding box center [166, 86] width 14 height 6
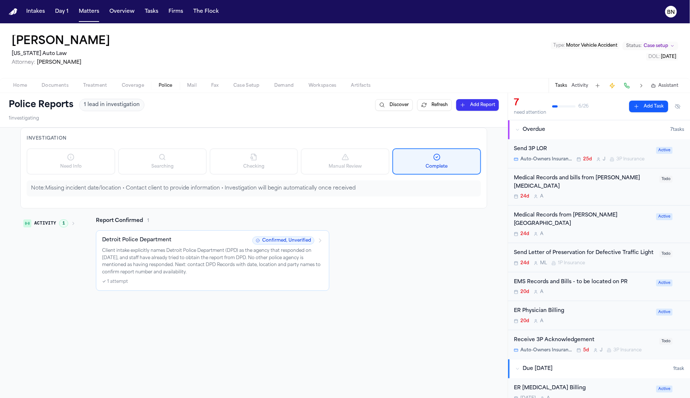
click at [57, 89] on span "button" at bounding box center [55, 89] width 36 height 1
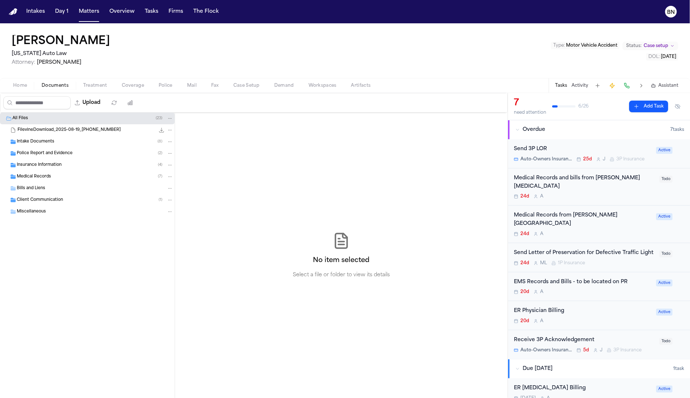
click at [59, 148] on div "Police Report and Evidence ( 2 )" at bounding box center [87, 154] width 175 height 12
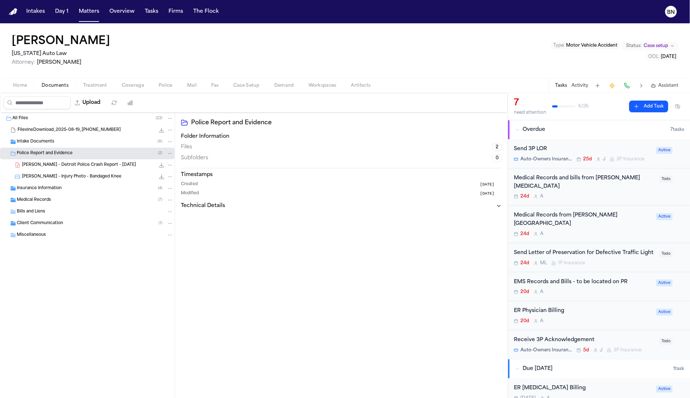
click at [65, 166] on span "[PERSON_NAME] - Detroit Police Crash Report - [DATE]" at bounding box center [79, 165] width 114 height 6
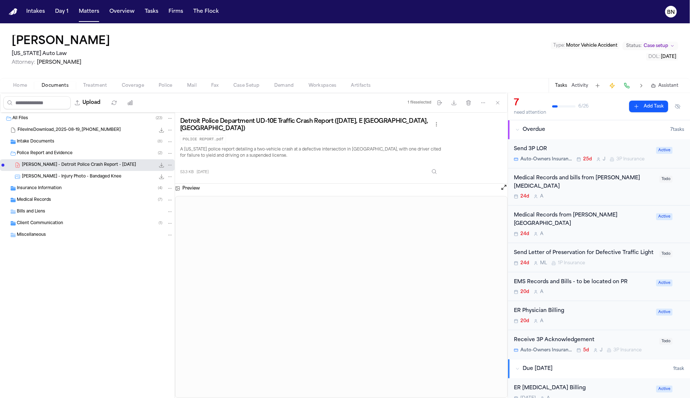
click at [159, 85] on span "Police" at bounding box center [166, 86] width 14 height 6
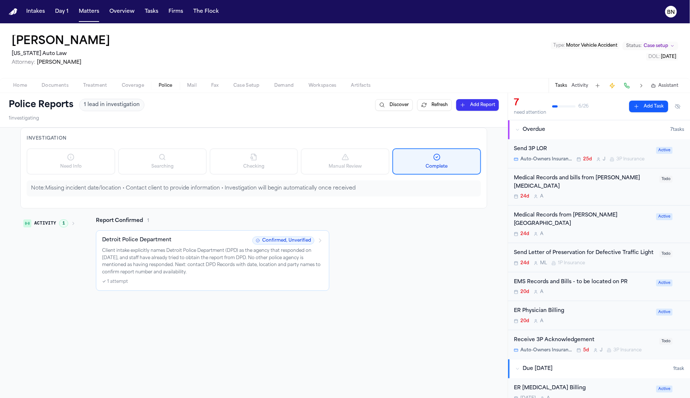
click at [274, 266] on p "Client intake explicitly names Detroit Police Department (DPD) as the agency th…" at bounding box center [212, 262] width 221 height 28
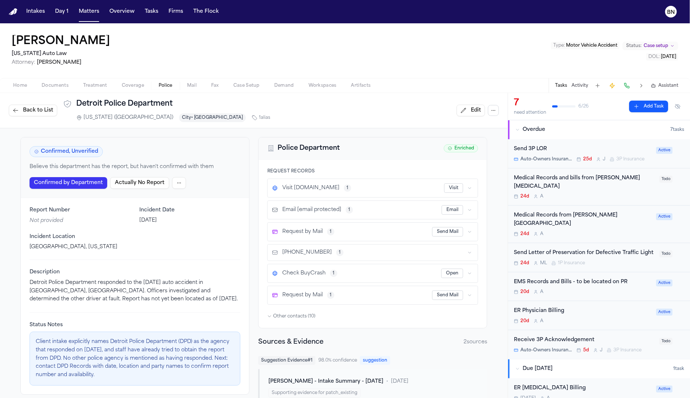
click at [175, 186] on html "Intakes Day 1 Matters Overview Tasks Firms The Flock BN [PERSON_NAME] [US_STATE…" at bounding box center [345, 199] width 690 height 398
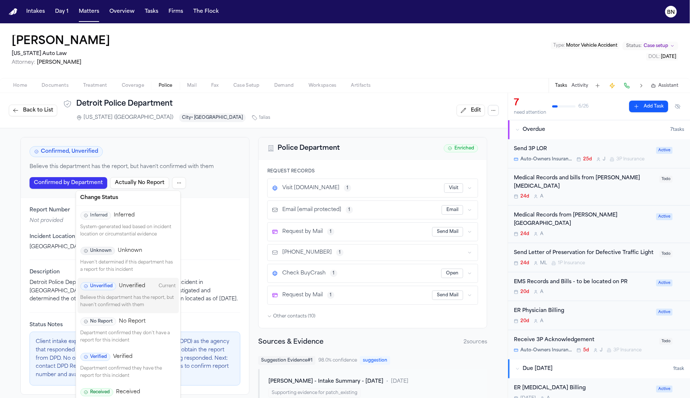
click at [44, 110] on html "Intakes Day 1 Matters Overview Tasks Firms The Flock BN [PERSON_NAME] [US_STATE…" at bounding box center [345, 199] width 690 height 398
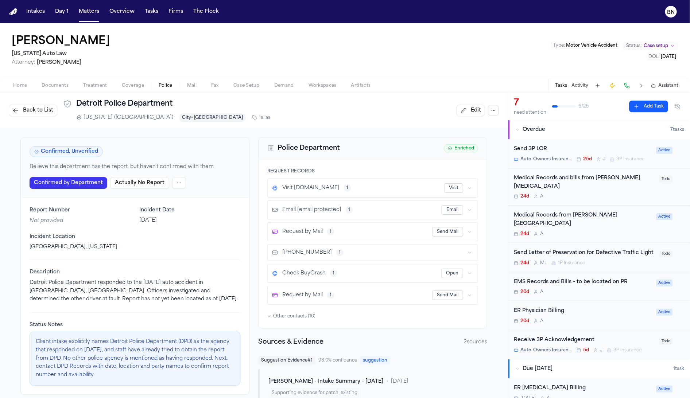
click at [39, 108] on span "Back to List" at bounding box center [38, 110] width 30 height 7
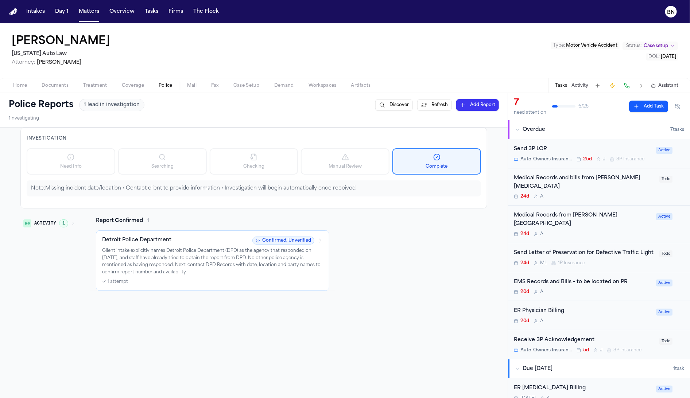
click at [220, 269] on p "Client intake explicitly names Detroit Police Department (DPD) as the agency th…" at bounding box center [212, 262] width 221 height 28
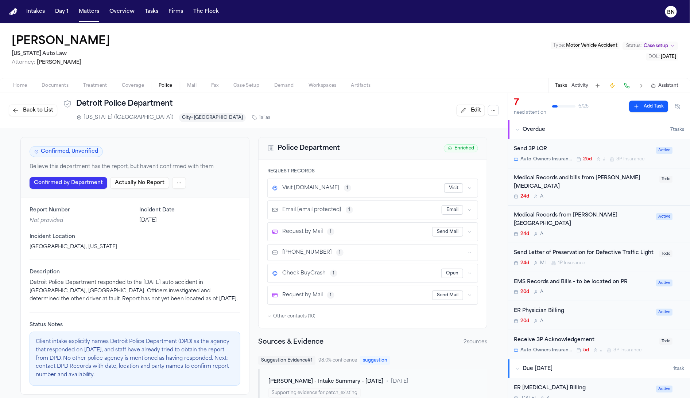
click at [43, 109] on span "Back to List" at bounding box center [38, 110] width 30 height 7
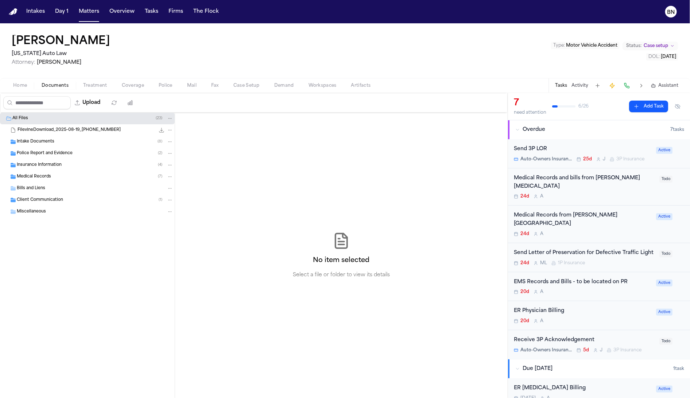
click at [44, 88] on span "Documents" at bounding box center [55, 86] width 27 height 6
click at [51, 151] on span "Police Report and Evidence" at bounding box center [45, 154] width 56 height 6
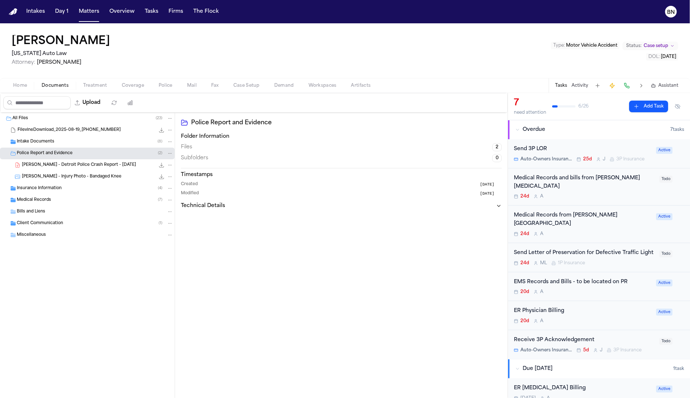
click at [64, 183] on div "Insurance Information ( 4 )" at bounding box center [87, 189] width 175 height 12
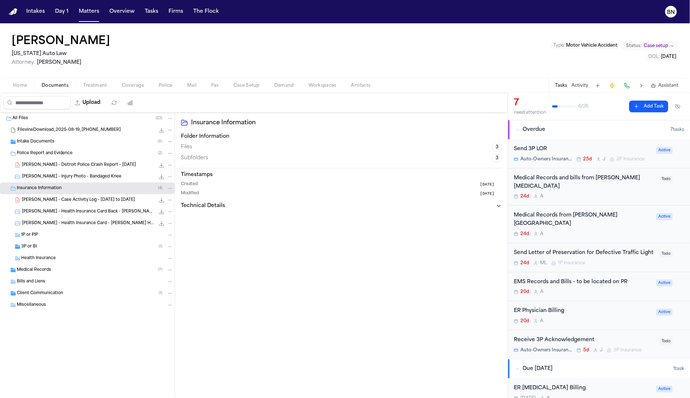
click at [69, 164] on span "D. Smith - Detroit Police Crash Report - 6.25.25" at bounding box center [79, 165] width 114 height 6
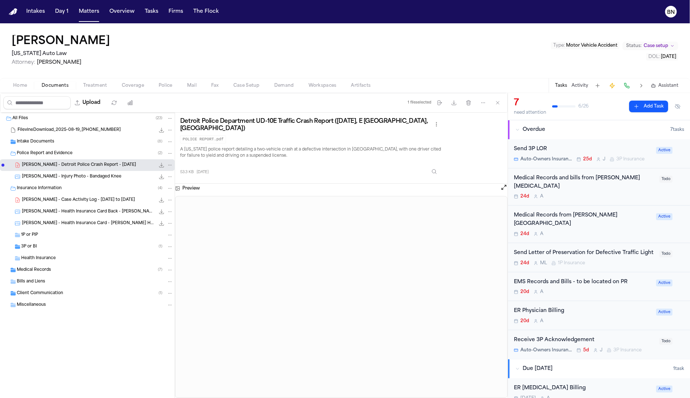
click at [171, 87] on span "Police" at bounding box center [166, 86] width 14 height 6
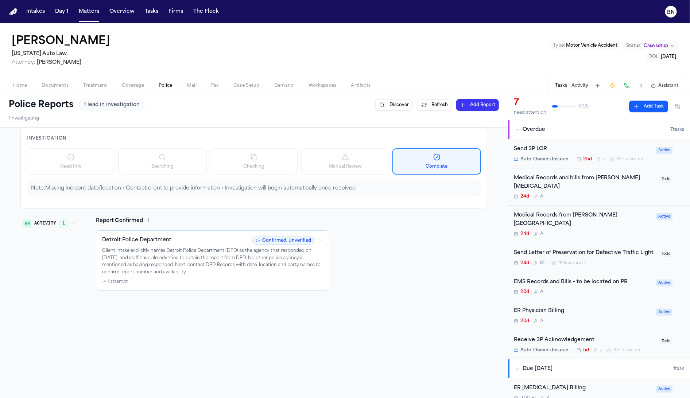
click at [189, 247] on div "Detroit Police Department Confirmed, Unverified Client intake explicitly names …" at bounding box center [212, 261] width 221 height 48
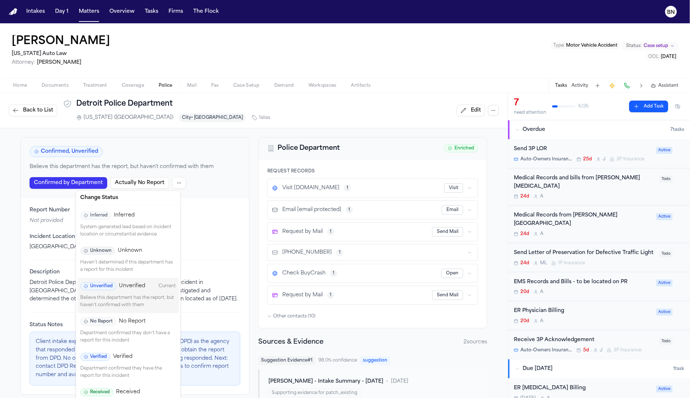
click at [174, 181] on html "Intakes Day 1 Matters Overview Tasks Firms The Flock BN Dianna Smith Michigan A…" at bounding box center [345, 199] width 690 height 398
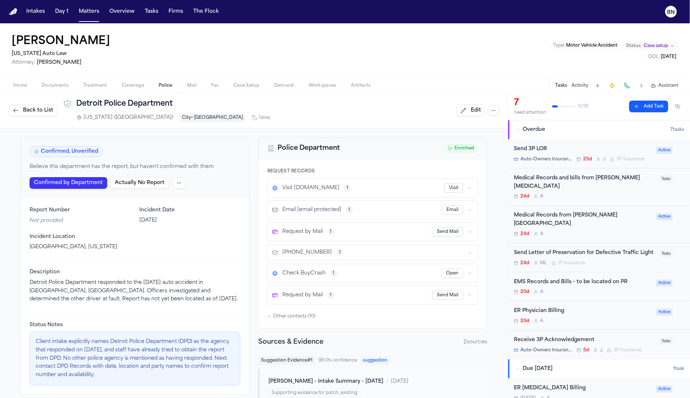
click at [342, 43] on html "Intakes Day 1 Matters Overview Tasks Firms The Flock BN Dianna Smith Michigan A…" at bounding box center [345, 199] width 690 height 398
click at [42, 109] on span "Back to List" at bounding box center [38, 110] width 30 height 7
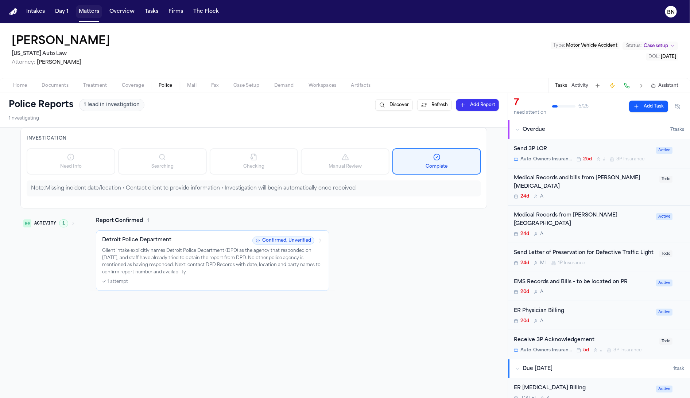
click at [88, 16] on button "Matters" at bounding box center [89, 11] width 26 height 13
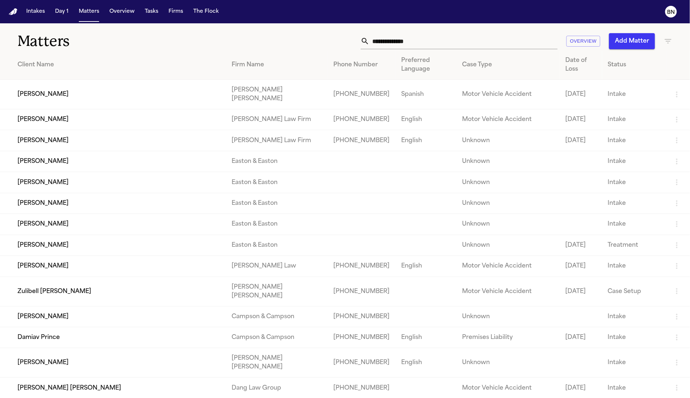
click at [391, 38] on input "text" at bounding box center [464, 41] width 188 height 16
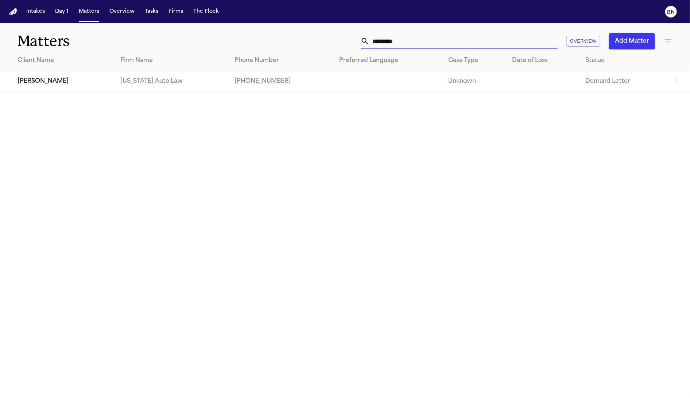
type input "*********"
click at [85, 78] on td "[PERSON_NAME]" at bounding box center [57, 81] width 115 height 21
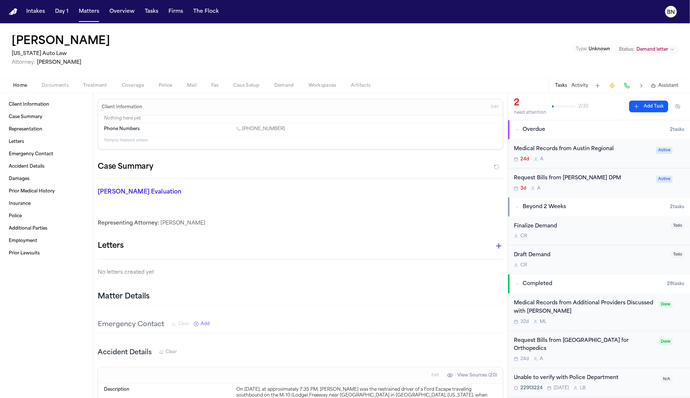
click at [578, 84] on button "Activity" at bounding box center [580, 86] width 17 height 6
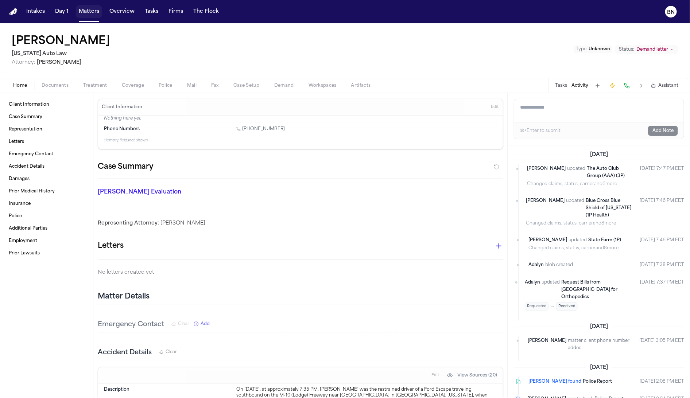
click at [98, 15] on button "Matters" at bounding box center [89, 11] width 26 height 13
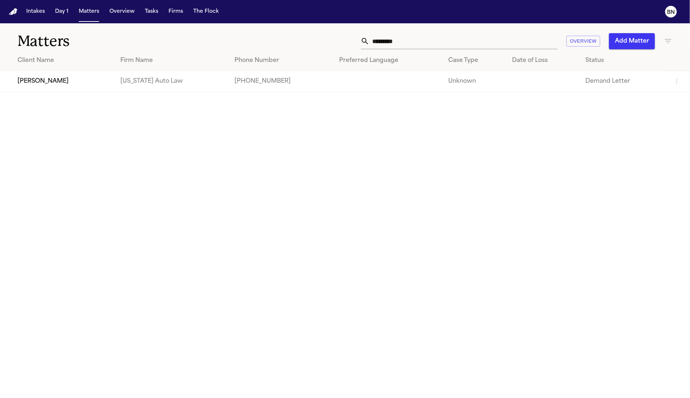
click at [423, 39] on input "*********" at bounding box center [464, 41] width 188 height 16
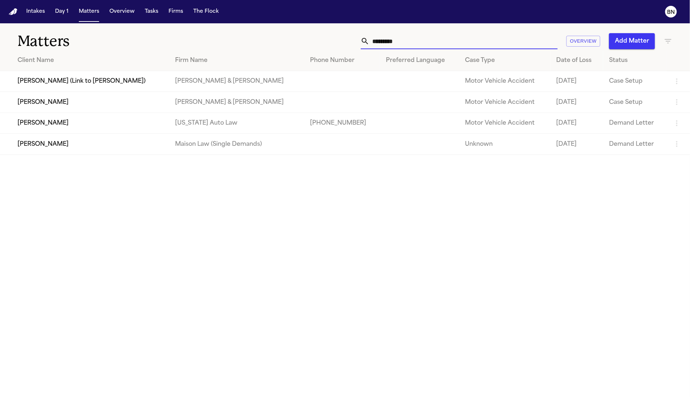
type input "********"
click at [85, 128] on td "[PERSON_NAME]" at bounding box center [85, 123] width 170 height 21
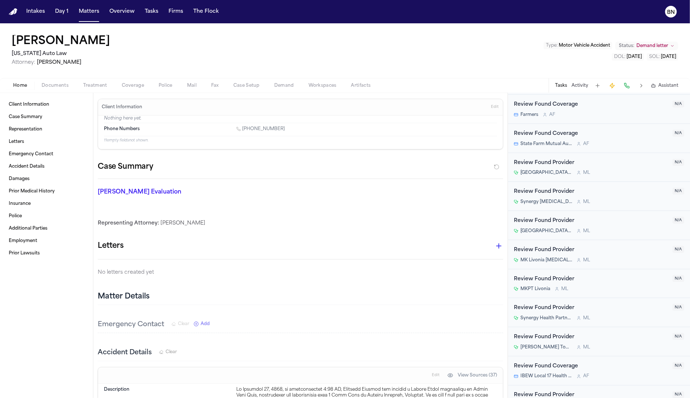
scroll to position [430, 0]
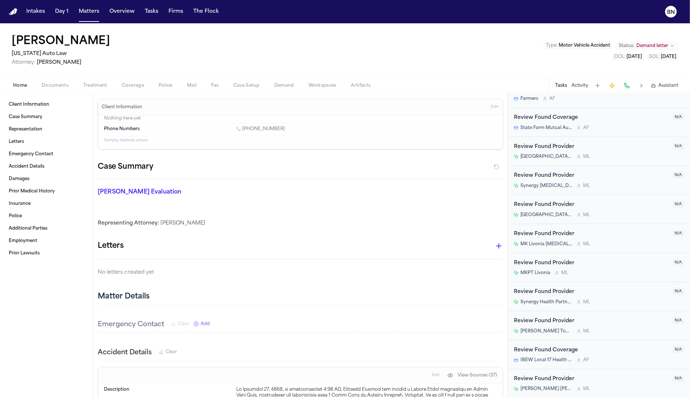
click at [582, 86] on button "Activity" at bounding box center [580, 86] width 17 height 6
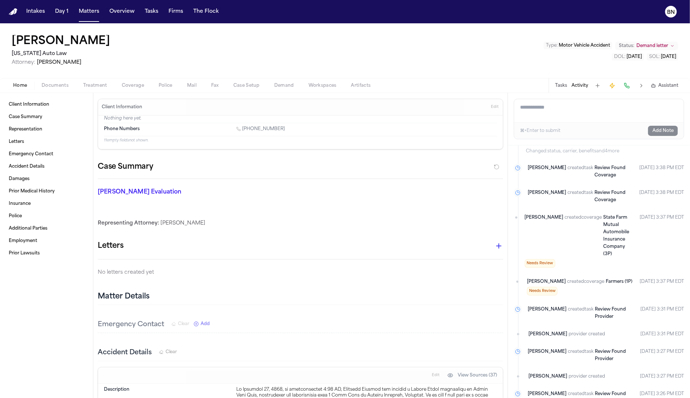
scroll to position [1125, 0]
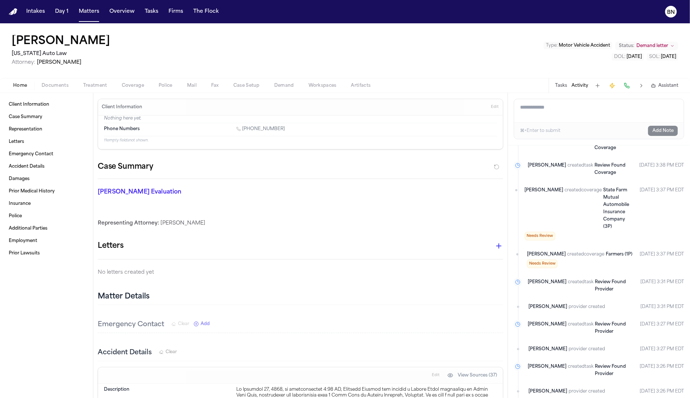
click at [52, 88] on span "Documents" at bounding box center [55, 86] width 27 height 6
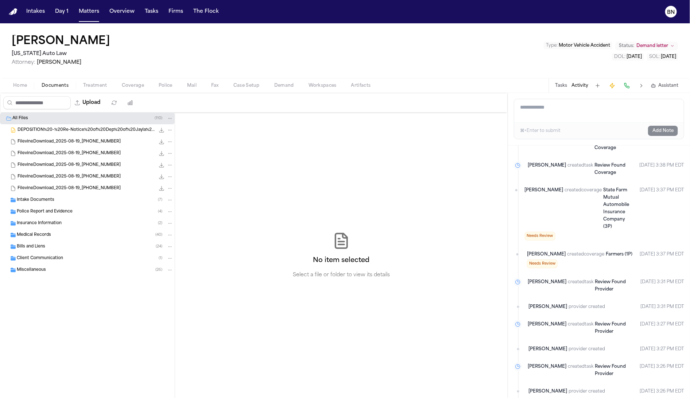
click at [70, 44] on h1 "[PERSON_NAME]" at bounding box center [61, 41] width 99 height 13
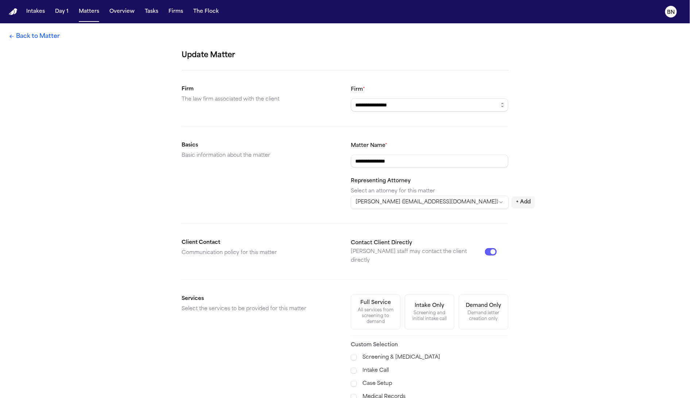
click at [23, 40] on link "Back to Matter" at bounding box center [34, 36] width 51 height 9
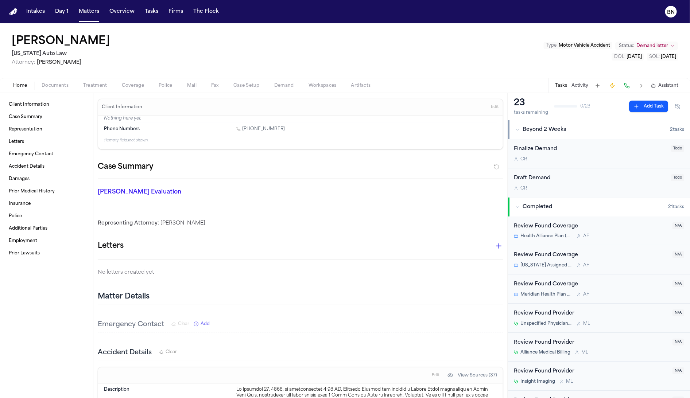
click at [43, 74] on div "Jeremiah Forrest Michigan Auto Law Attorney: Derek Brackon Type : Motor Vehicle…" at bounding box center [345, 50] width 690 height 55
click at [47, 81] on div "Home Documents Treatment Coverage Police Mail Fax Case Setup Demand Workspaces …" at bounding box center [345, 85] width 690 height 15
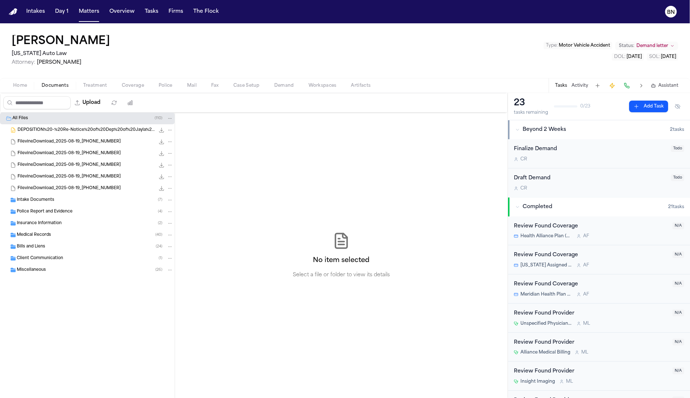
click at [51, 89] on button "Documents" at bounding box center [55, 85] width 42 height 9
click at [77, 203] on div "Intake Documents ( 7 )" at bounding box center [95, 200] width 157 height 7
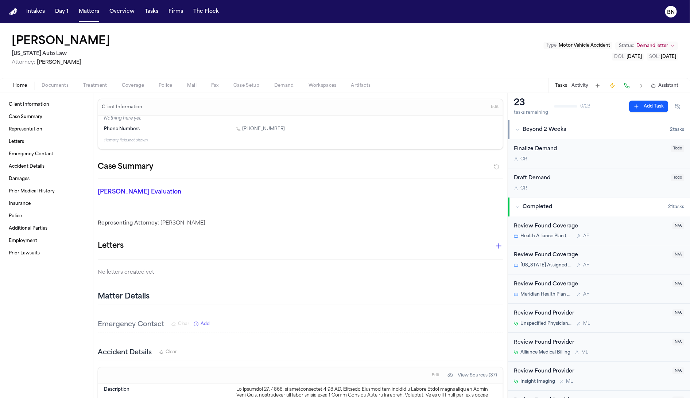
click at [14, 89] on span "button" at bounding box center [20, 89] width 23 height 1
click at [81, 10] on button "Matters" at bounding box center [89, 11] width 26 height 13
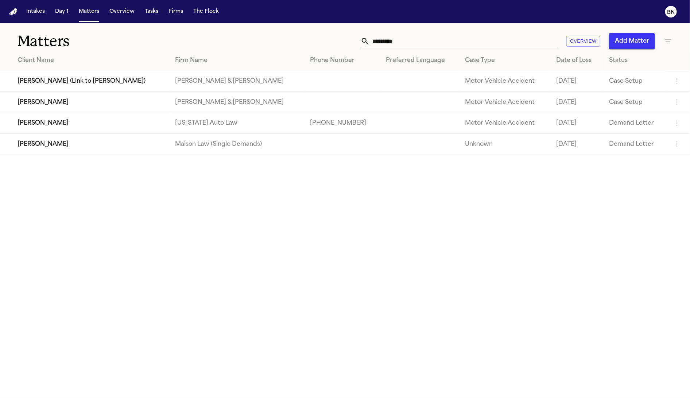
click at [376, 40] on input "********" at bounding box center [464, 41] width 188 height 16
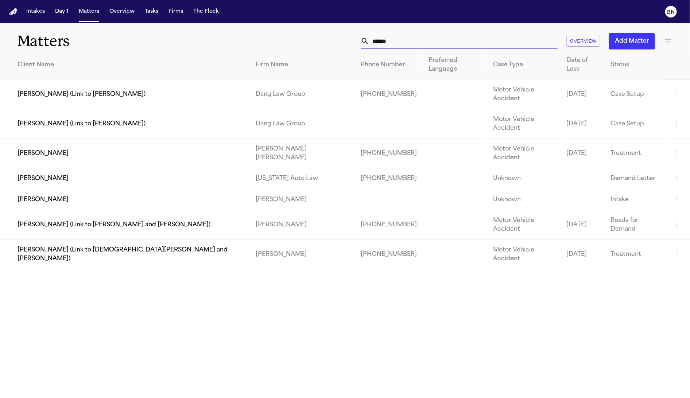
type input "*****"
click at [63, 169] on td "[PERSON_NAME]" at bounding box center [125, 179] width 250 height 21
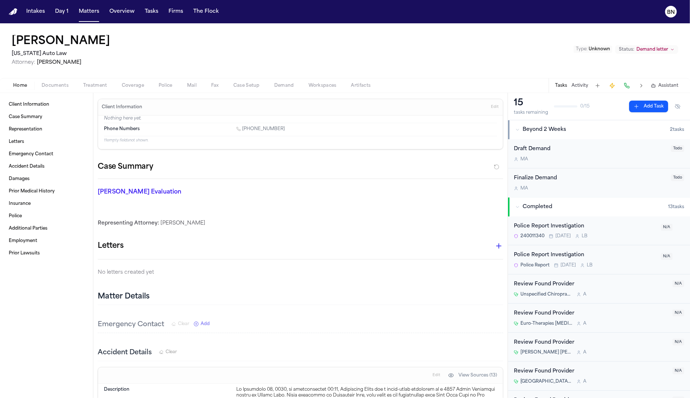
click at [586, 85] on button "Activity" at bounding box center [580, 86] width 17 height 6
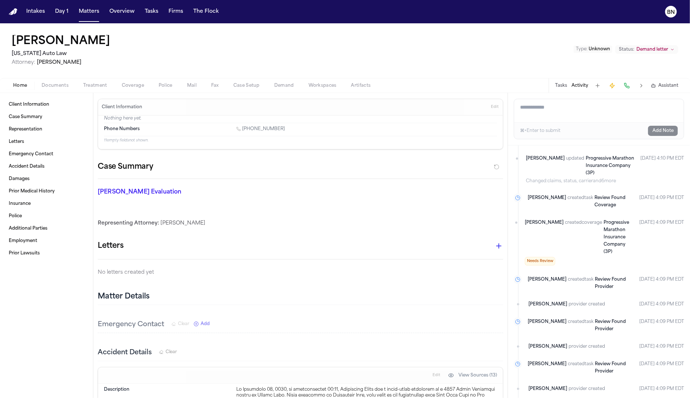
scroll to position [969, 0]
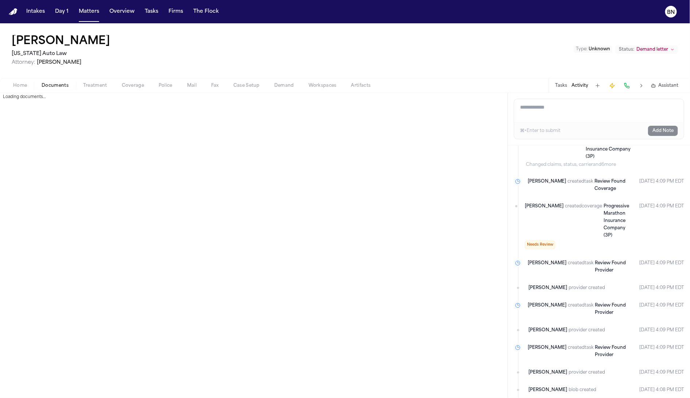
click at [50, 86] on span "Documents" at bounding box center [55, 86] width 27 height 6
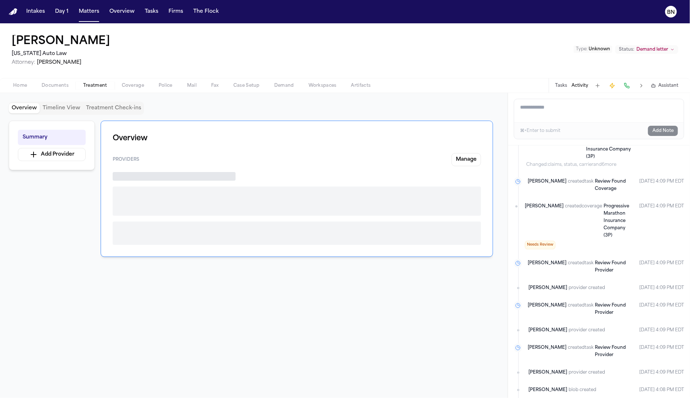
click at [84, 85] on span "Treatment" at bounding box center [95, 86] width 24 height 6
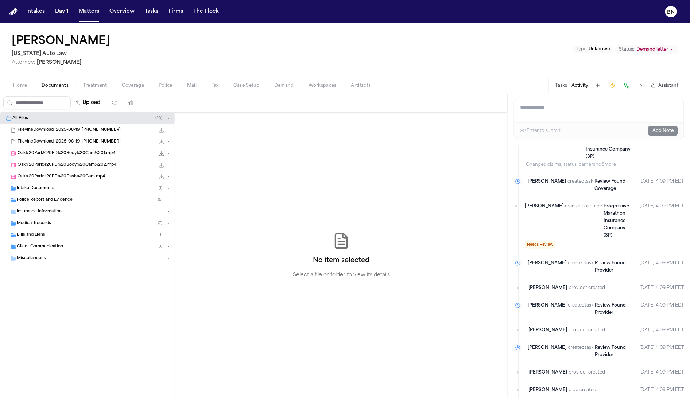
click at [58, 84] on span "Documents" at bounding box center [55, 86] width 27 height 6
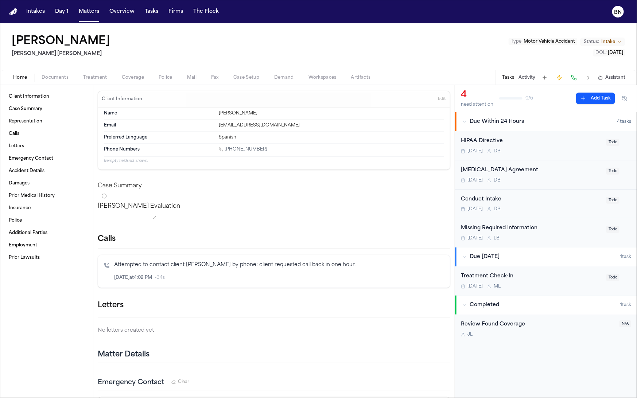
click at [34, 40] on h1 "[PERSON_NAME]" at bounding box center [61, 41] width 99 height 13
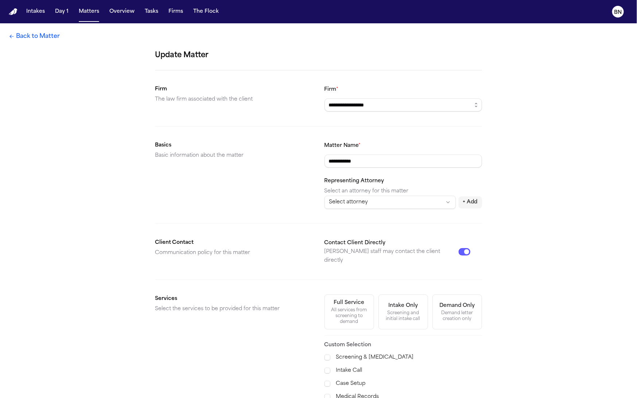
click at [41, 34] on link "Back to Matter" at bounding box center [34, 36] width 51 height 9
